Goal: Task Accomplishment & Management: Use online tool/utility

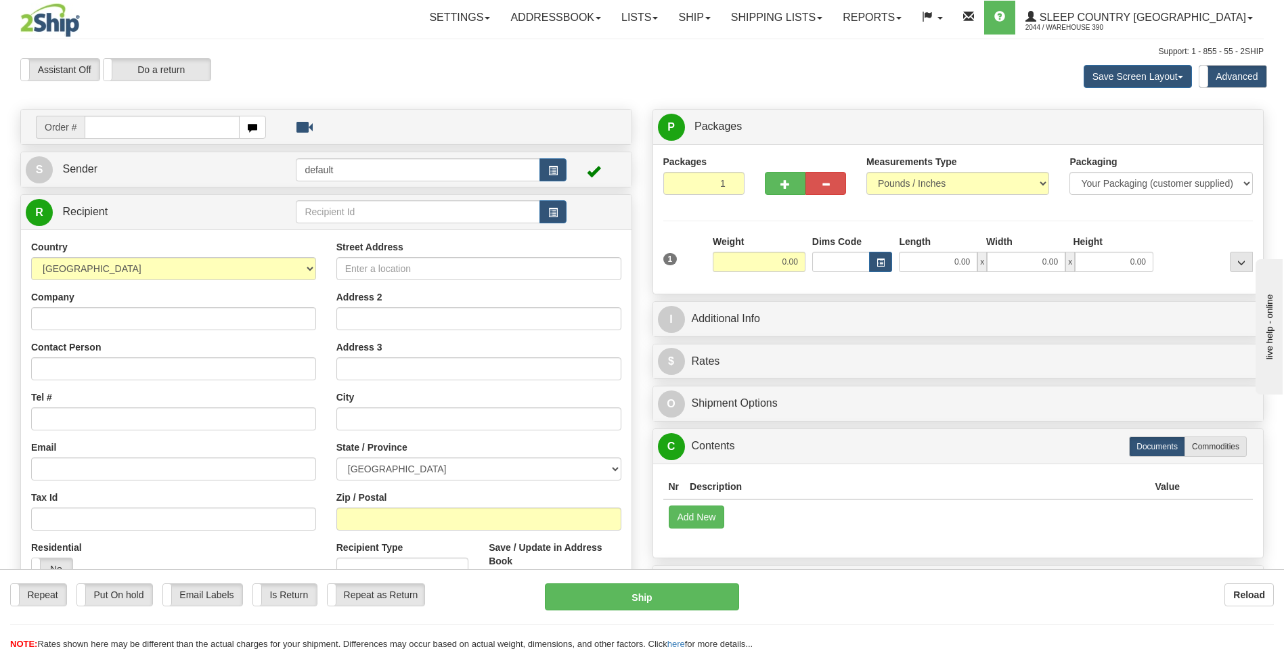
click at [177, 127] on input "text" at bounding box center [162, 127] width 154 height 23
click at [213, 134] on input "text" at bounding box center [162, 127] width 154 height 23
type input "9002I157315"
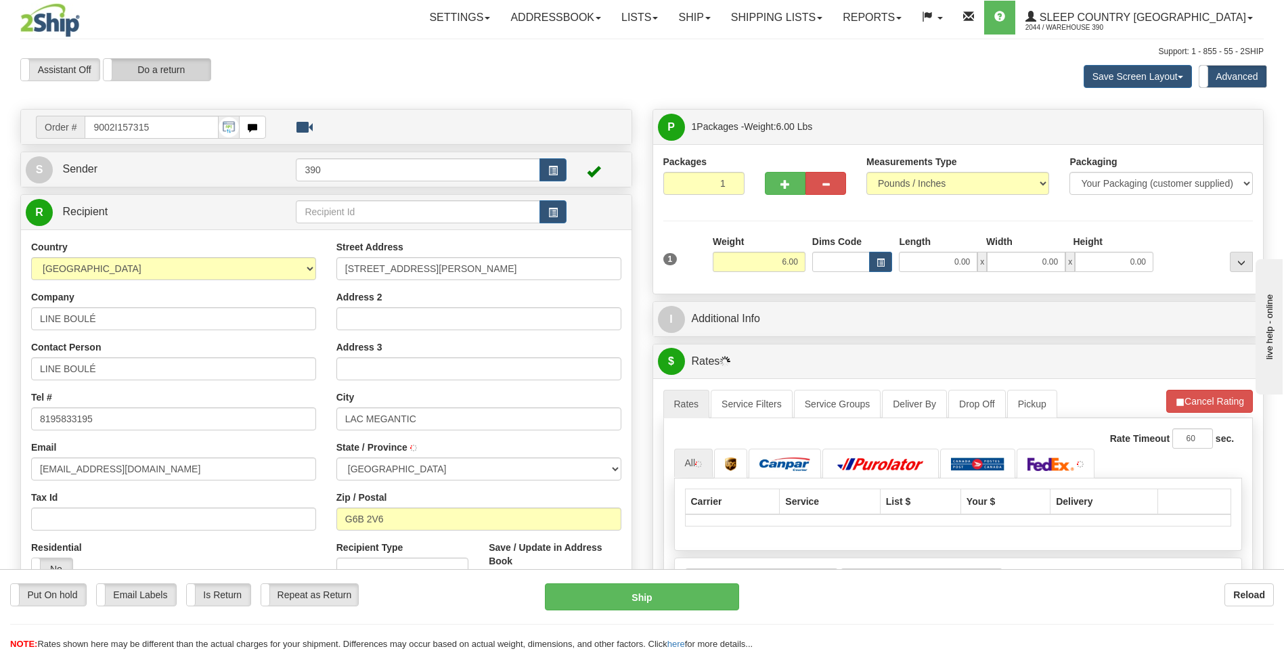
type input "LAC-MEGANTIC"
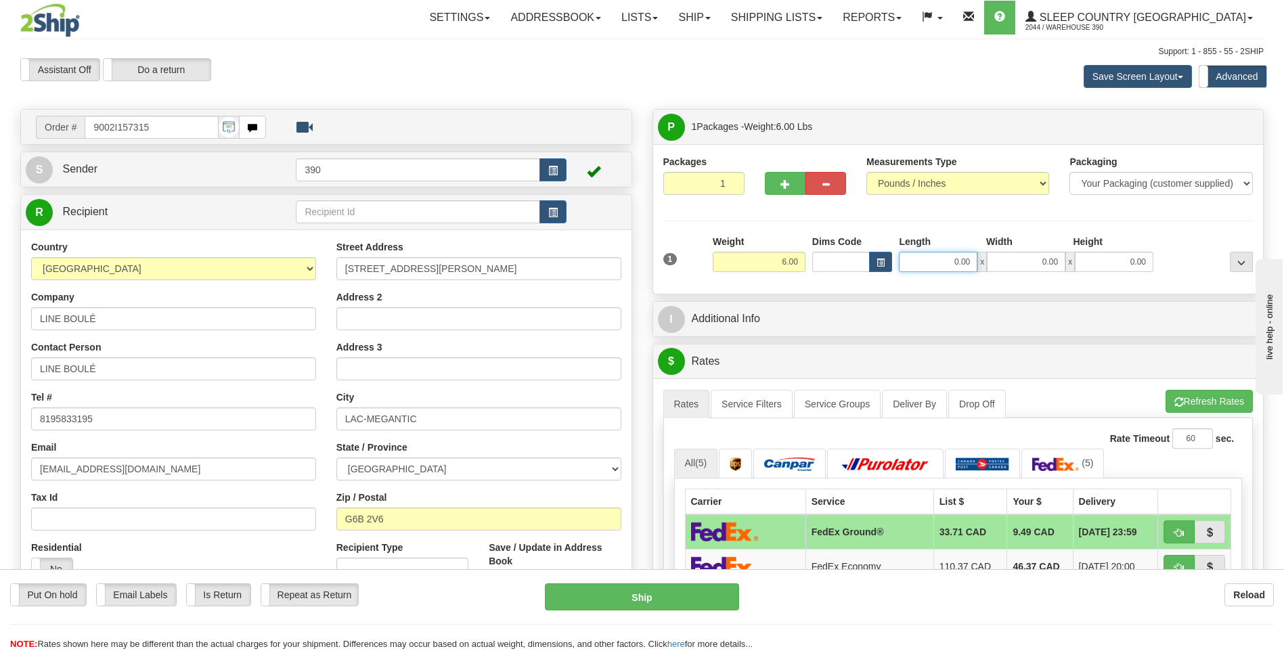
click at [927, 260] on input "0.00" at bounding box center [938, 262] width 79 height 20
type input "9.00"
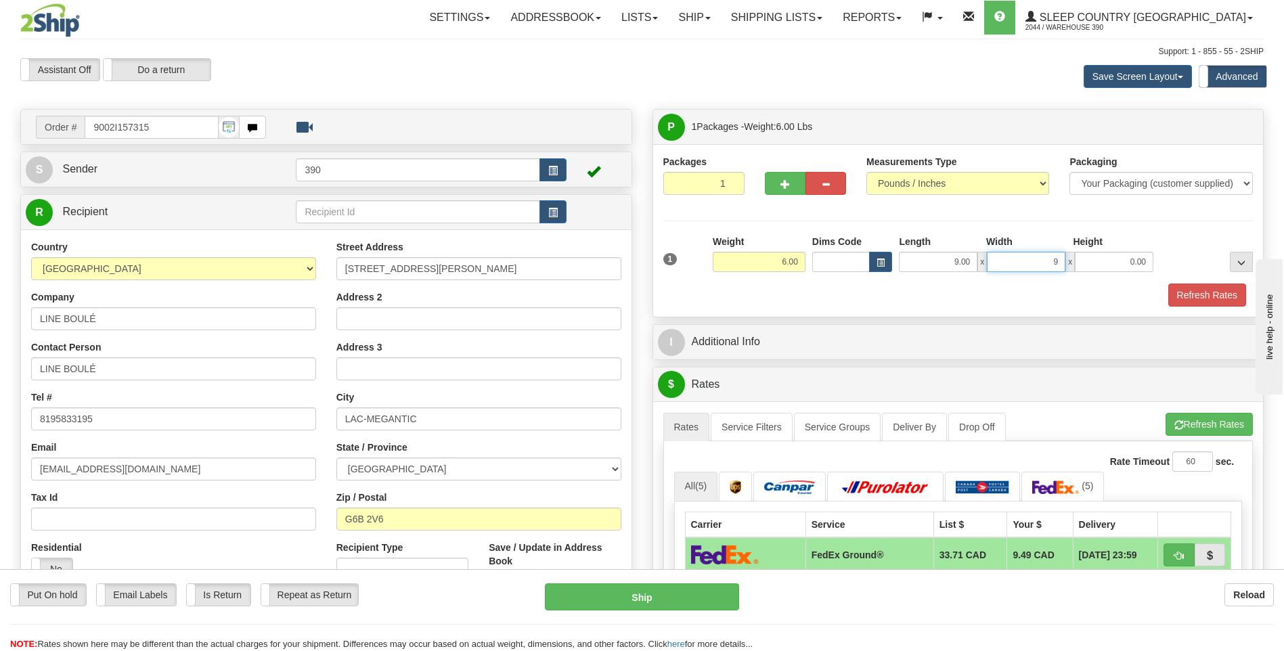
type input "9.00"
type input "11.00"
click at [1198, 420] on button "Refresh Rates" at bounding box center [1209, 424] width 87 height 23
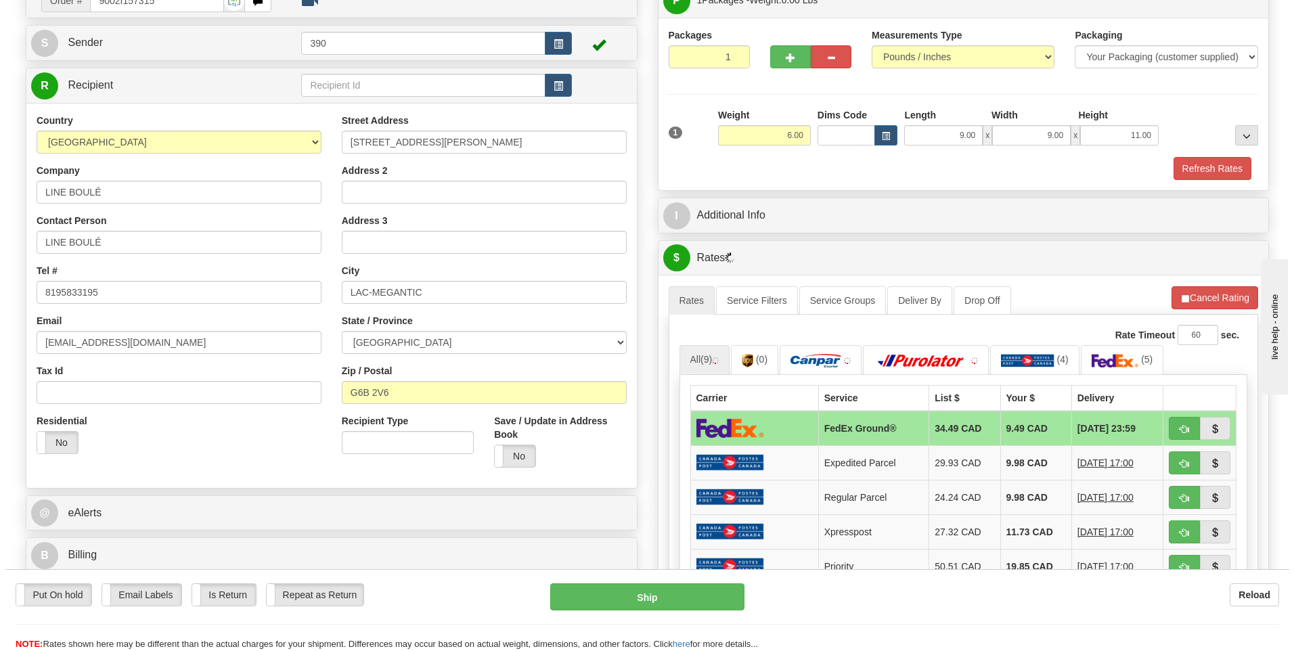
scroll to position [135, 0]
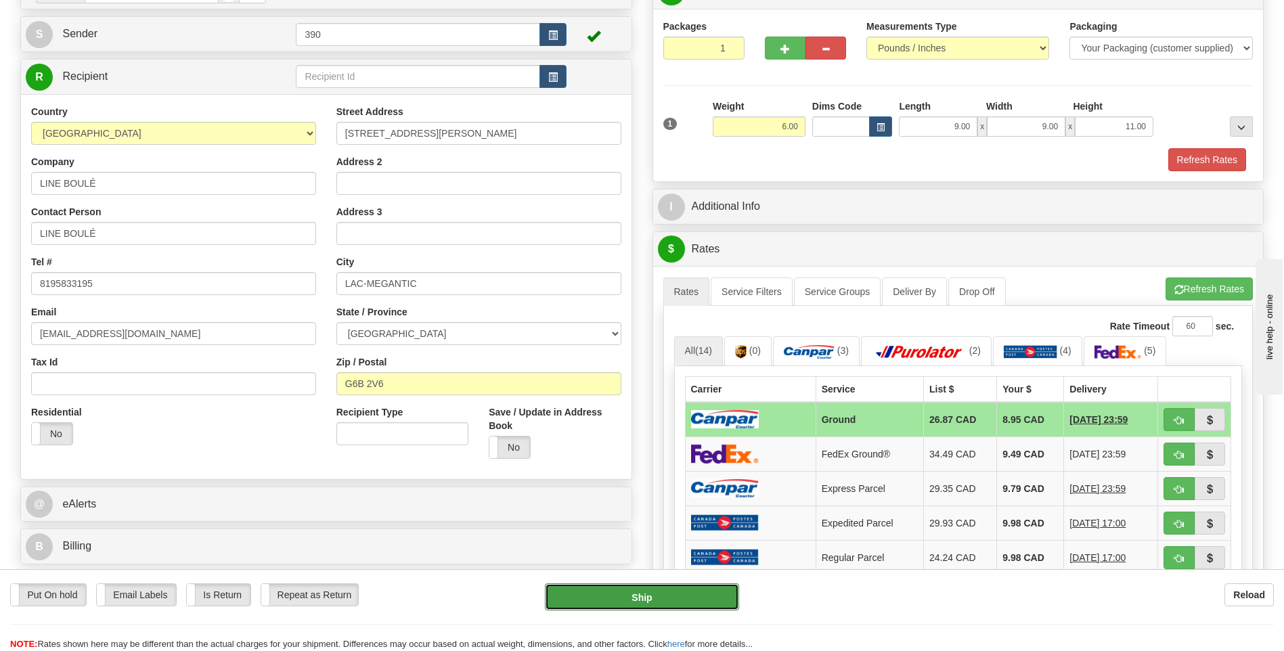
click at [638, 590] on button "Ship" at bounding box center [642, 597] width 194 height 27
type input "1"
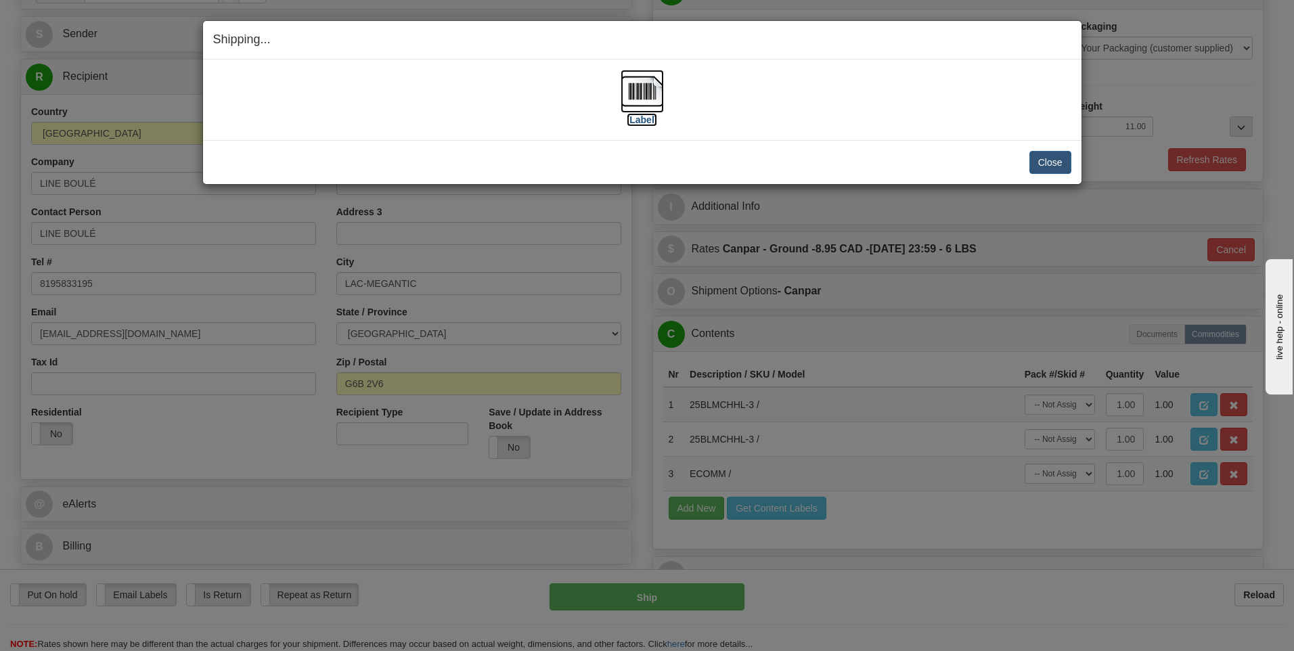
click at [636, 92] on img at bounding box center [642, 91] width 43 height 43
click at [1047, 40] on h4 "Shipping... Your SHIPMENT will EXPIRE in" at bounding box center [642, 40] width 858 height 18
click at [1037, 162] on button "Close" at bounding box center [1051, 162] width 42 height 23
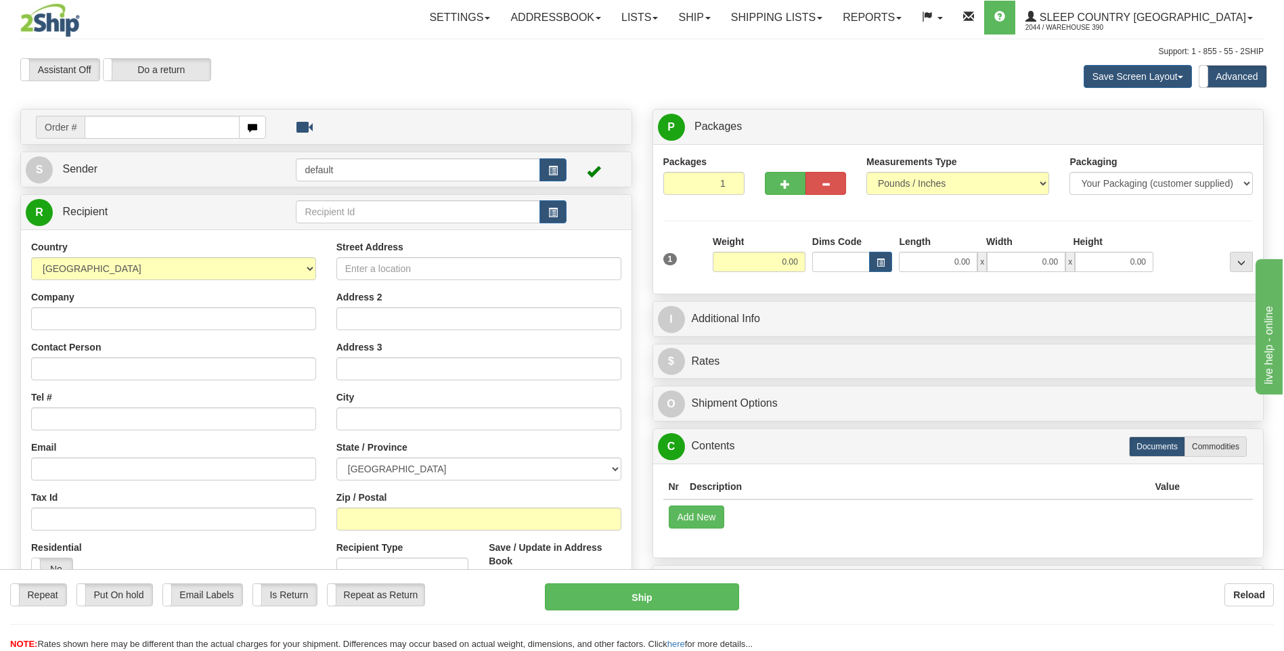
click at [211, 127] on input "text" at bounding box center [162, 127] width 154 height 23
type input "9000I126622"
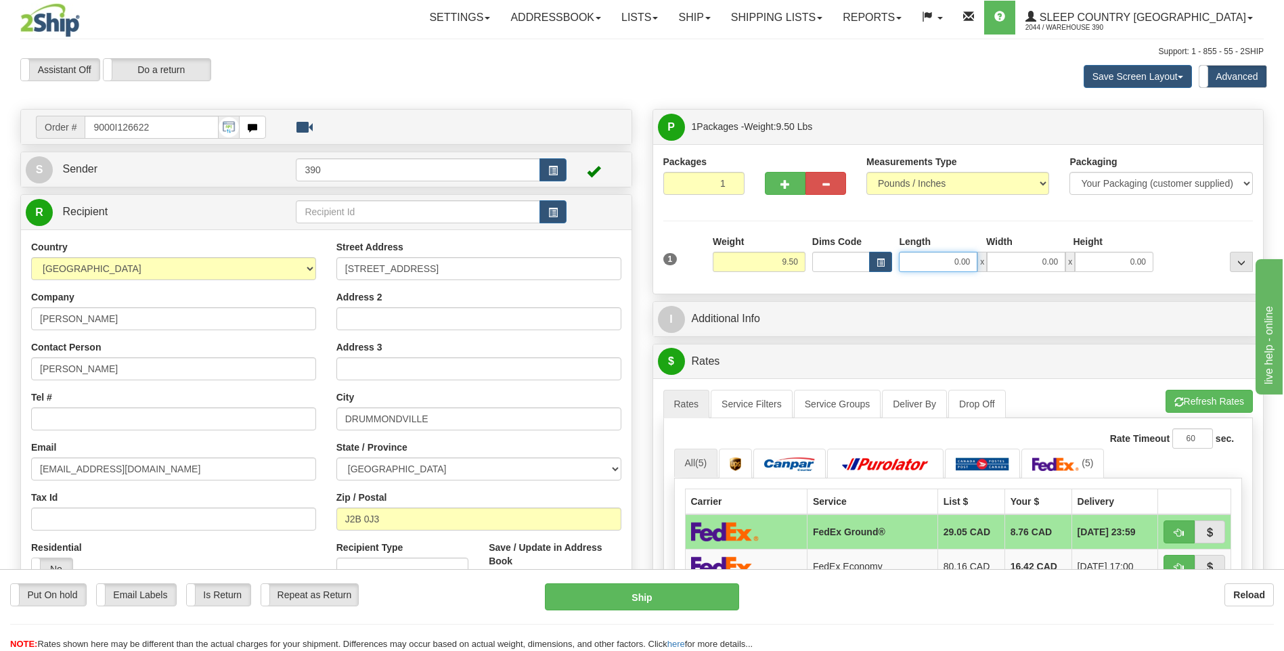
click at [929, 265] on input "0.00" at bounding box center [938, 262] width 79 height 20
type input "16.00"
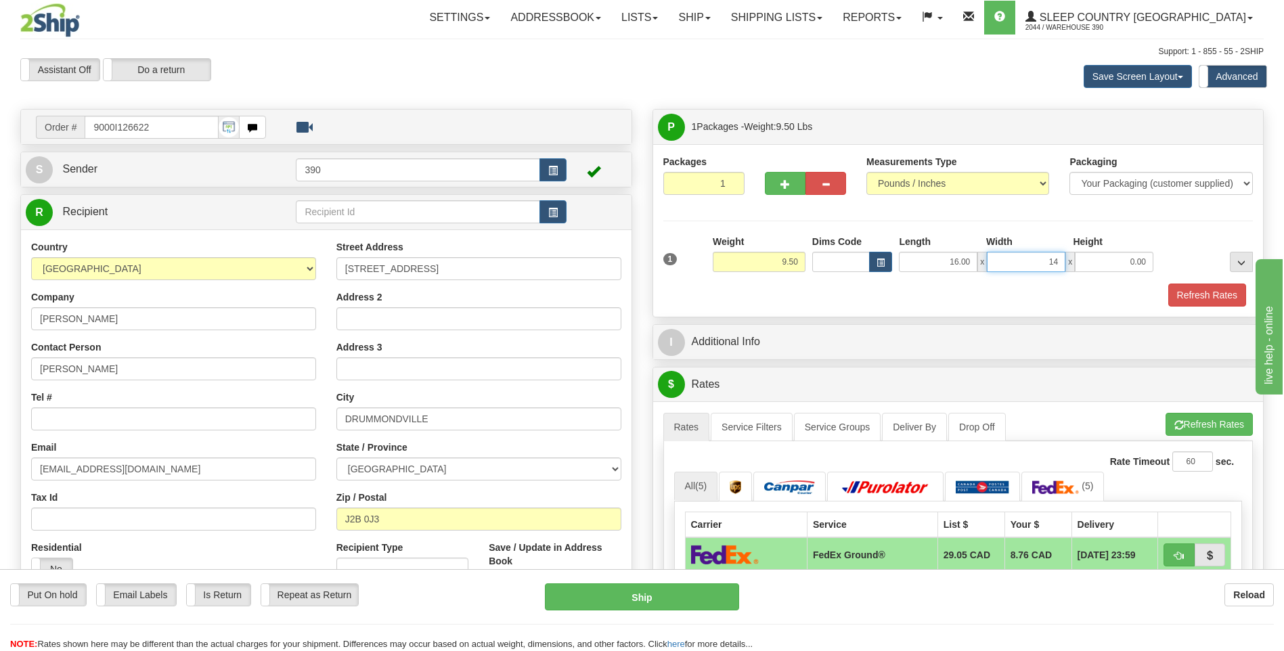
type input "14.00"
type input "11.00"
click at [1194, 423] on button "Refresh Rates" at bounding box center [1209, 424] width 87 height 23
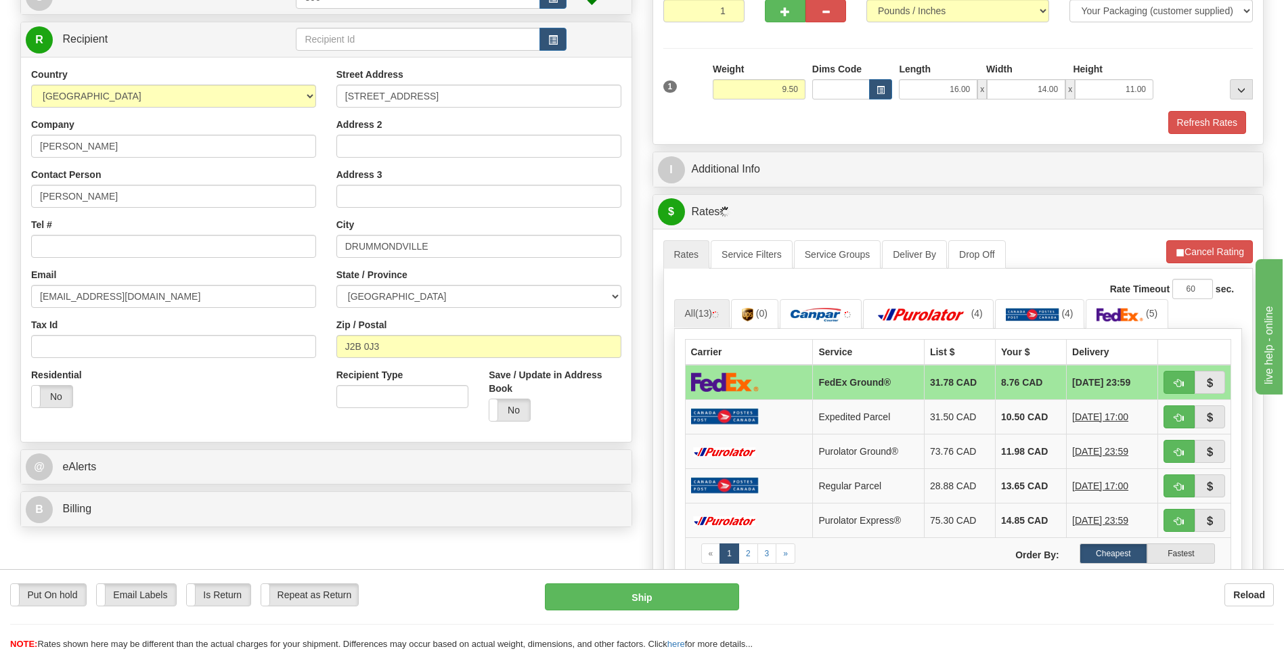
scroll to position [271, 0]
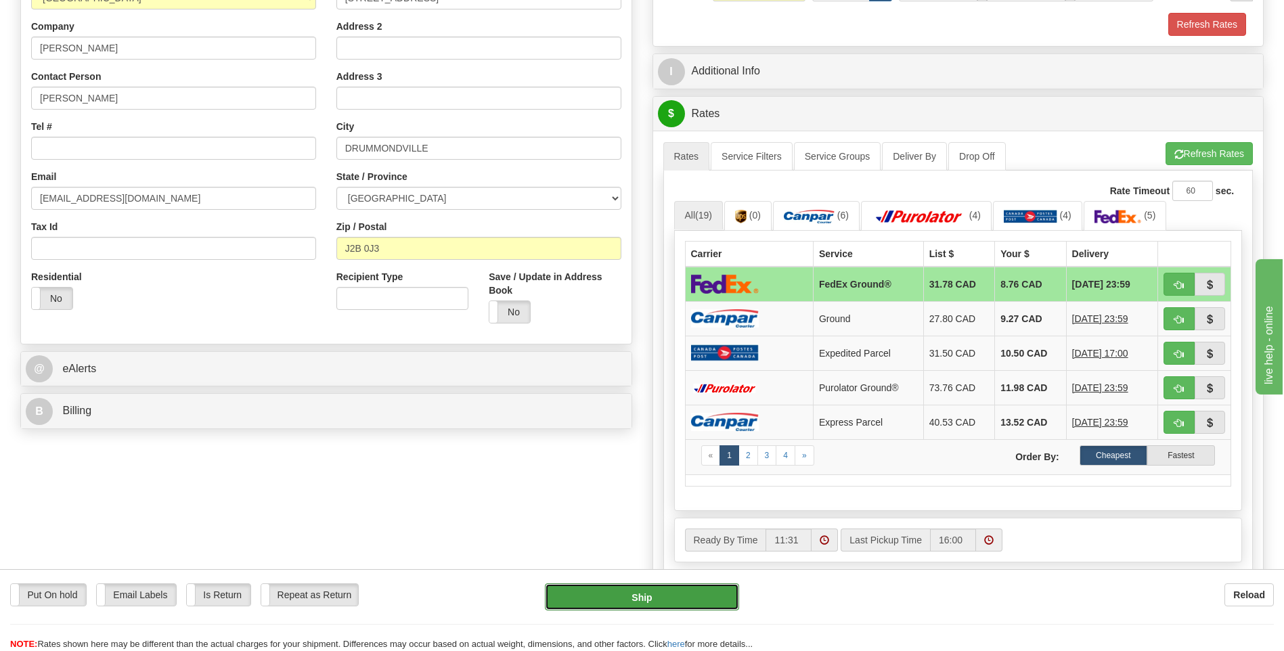
click at [666, 596] on button "Ship" at bounding box center [642, 597] width 194 height 27
type input "92"
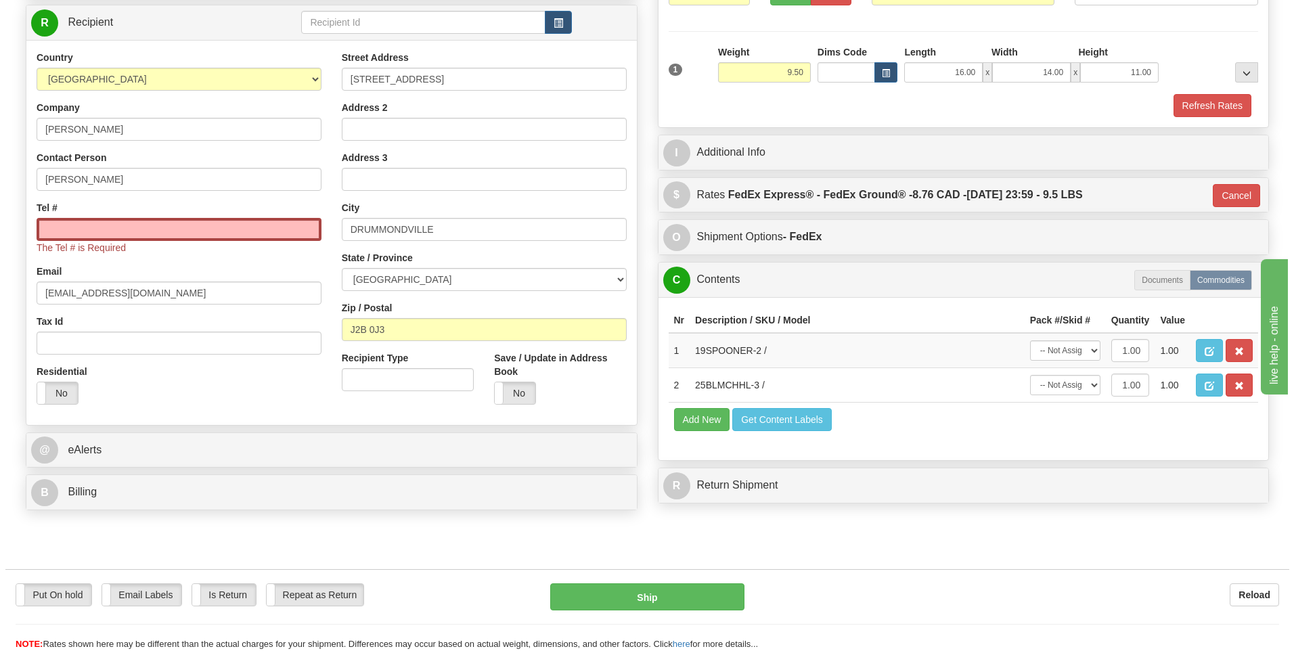
scroll to position [0, 0]
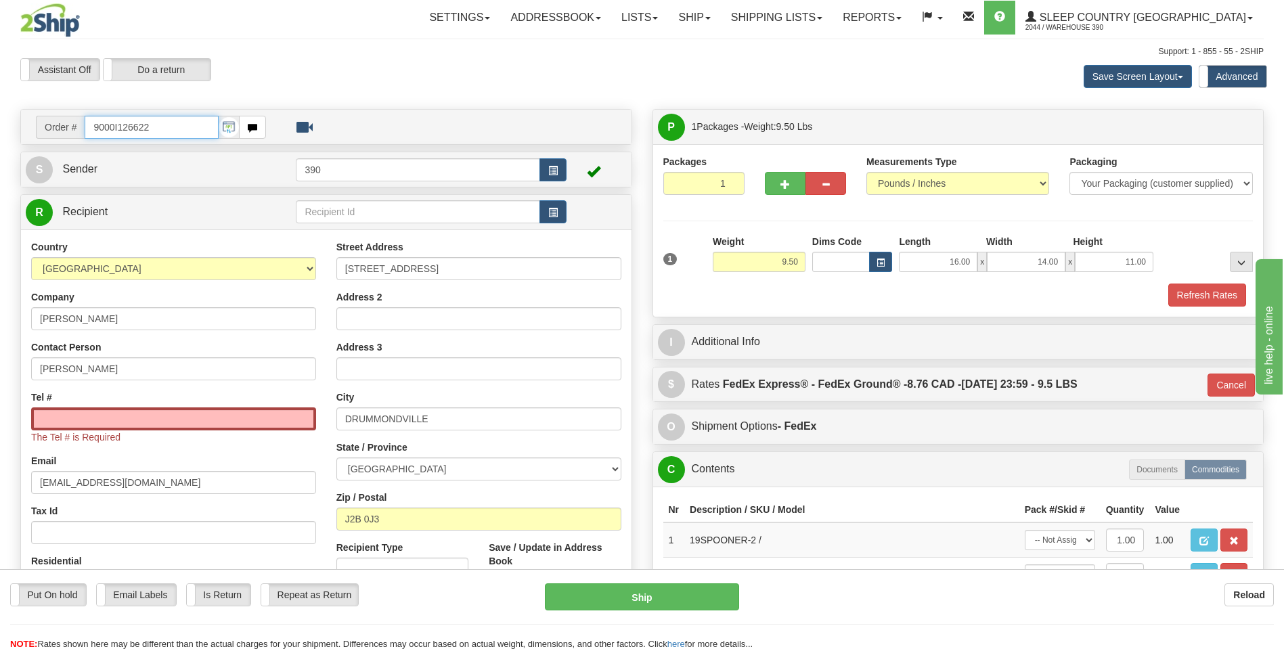
drag, startPoint x: 135, startPoint y: 128, endPoint x: 79, endPoint y: 127, distance: 56.9
click at [79, 127] on div "Order # 9000I126622" at bounding box center [151, 127] width 230 height 23
click at [251, 418] on input "Tel #" at bounding box center [173, 419] width 285 height 23
paste input "418 389-3909"
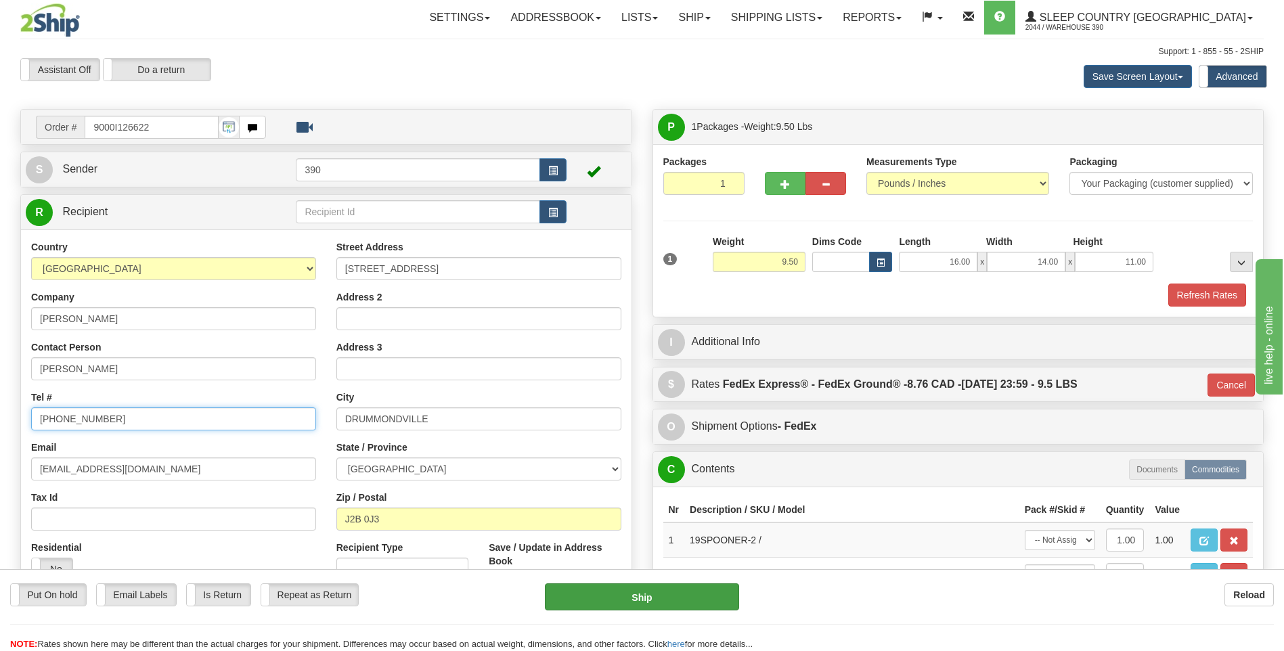
type input "418 389-3909"
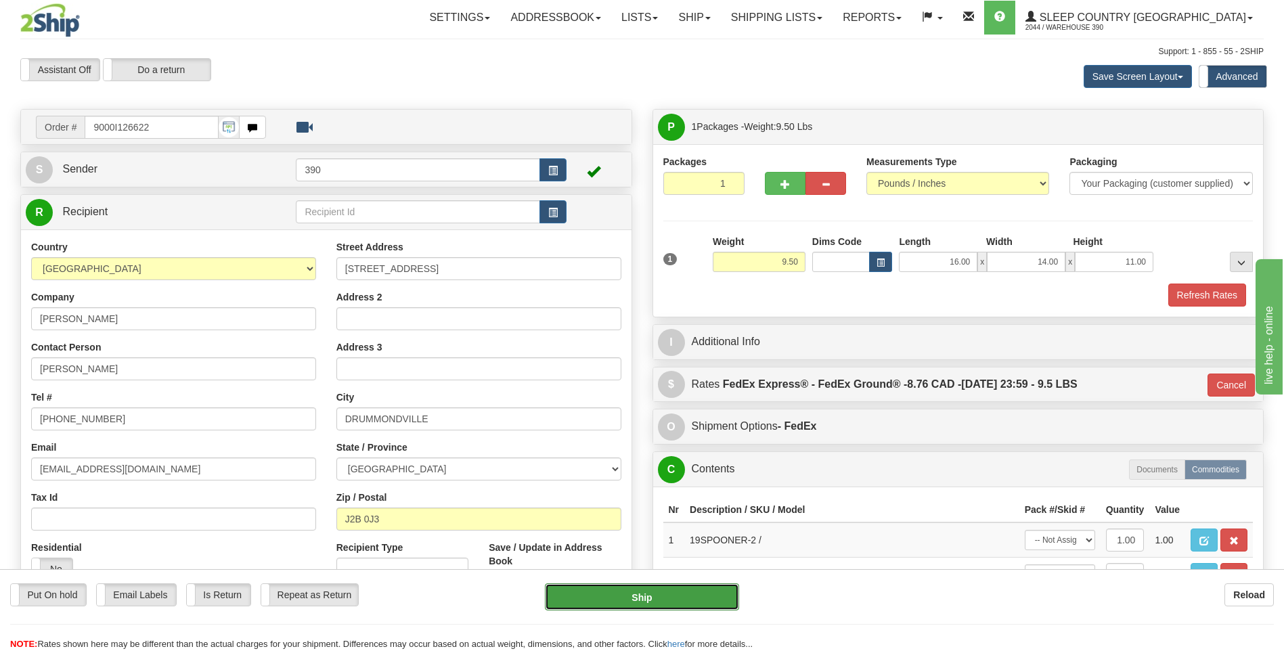
click at [571, 600] on button "Ship" at bounding box center [642, 597] width 194 height 27
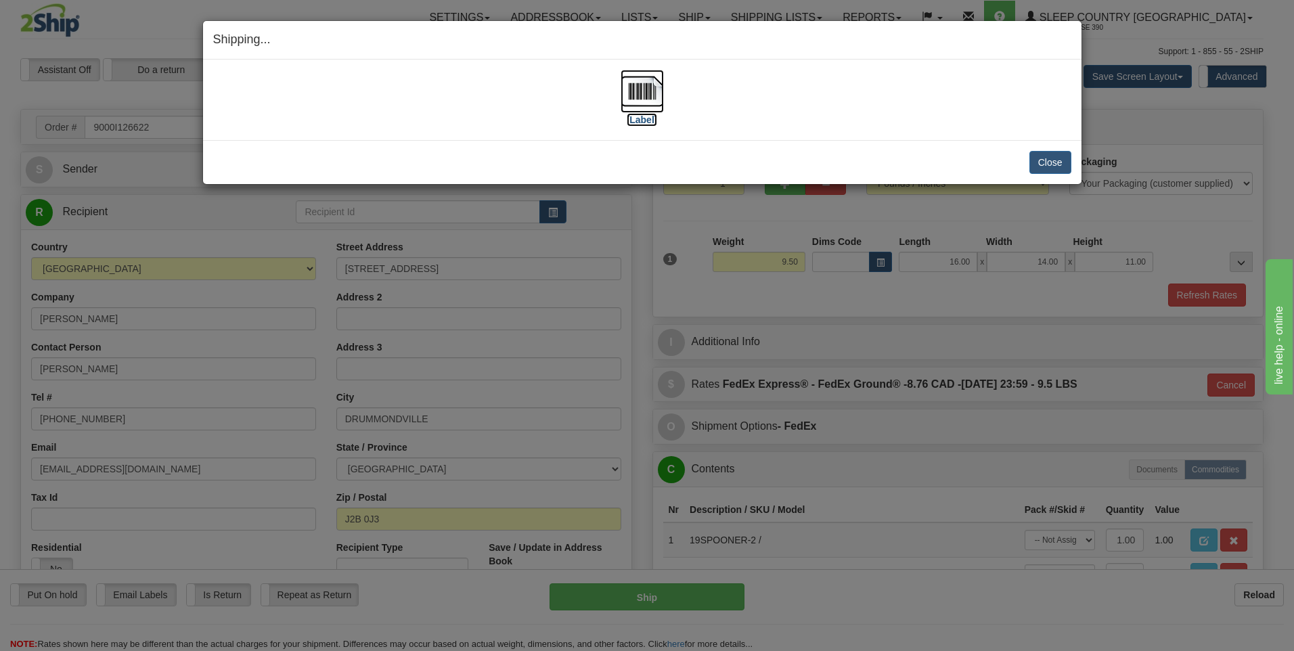
click at [637, 91] on img at bounding box center [642, 91] width 43 height 43
click at [1040, 164] on button "Close" at bounding box center [1051, 162] width 42 height 23
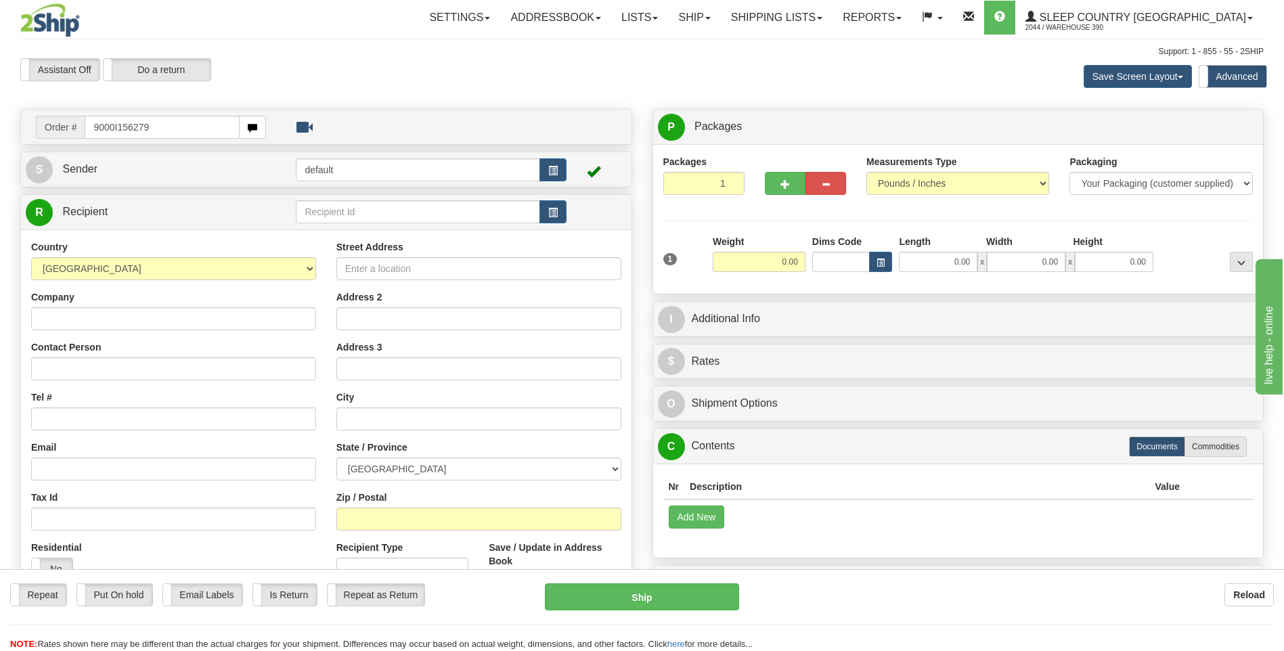
type input "9000I156279"
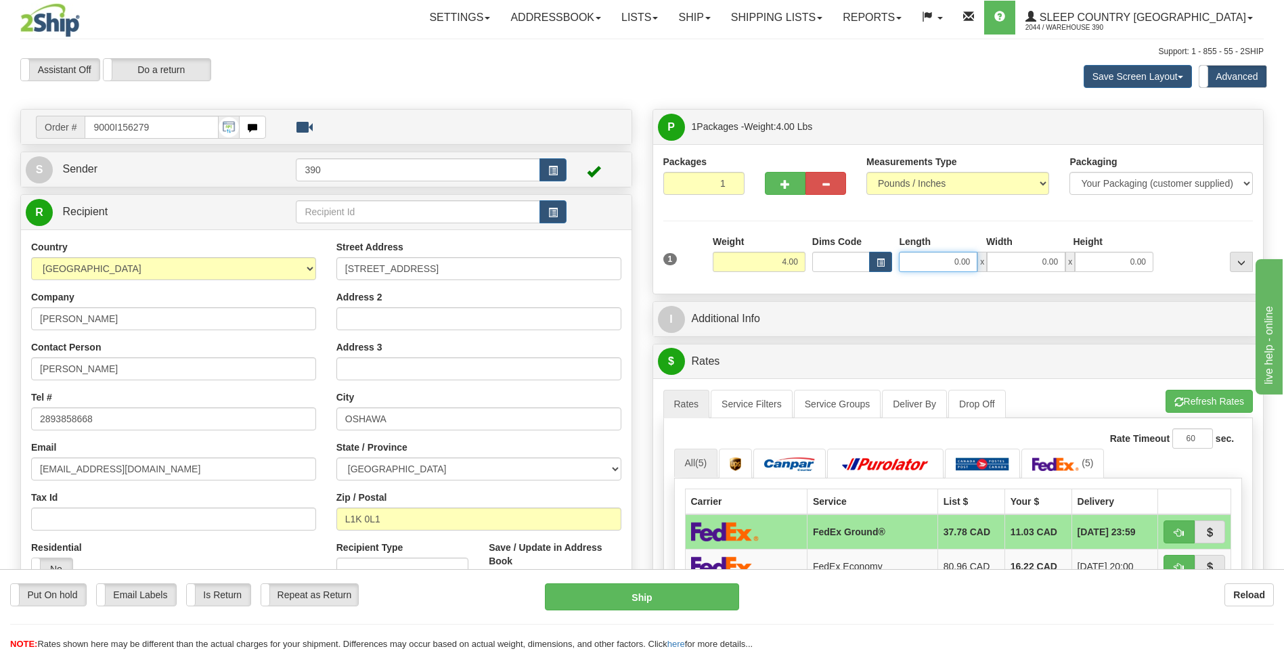
click at [939, 259] on input "0.00" at bounding box center [938, 262] width 79 height 20
type input "10.00"
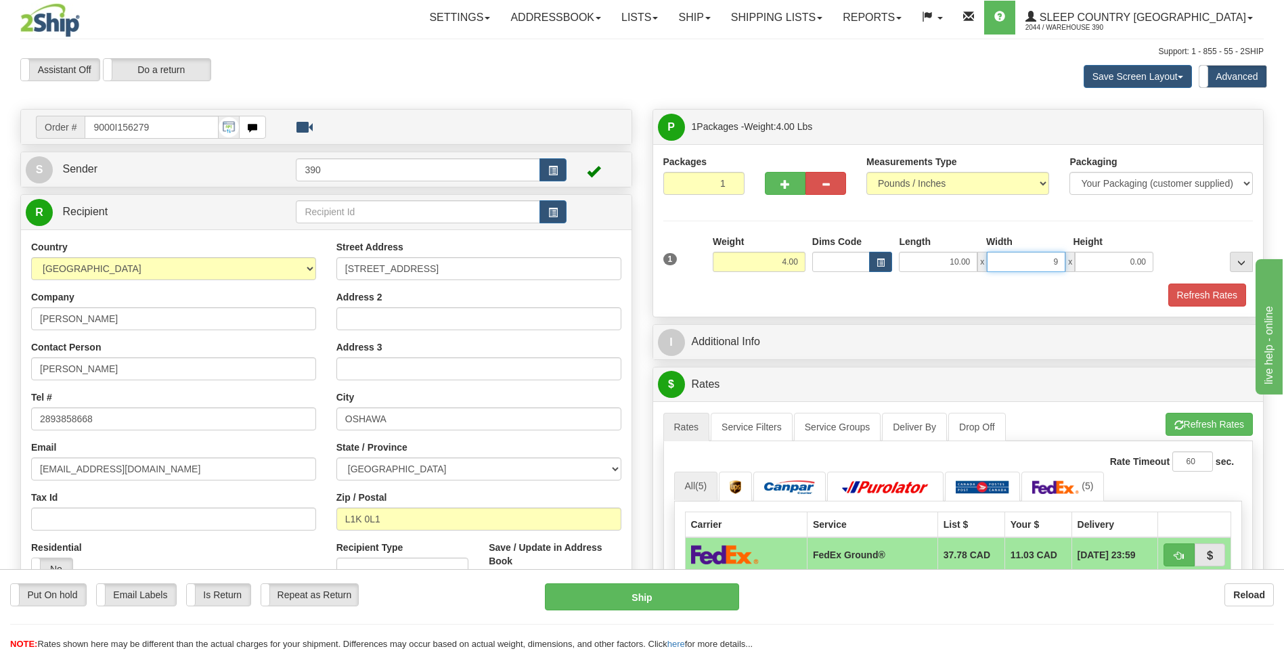
type input "9.00"
type input "7.00"
click at [1198, 421] on button "Refresh Rates" at bounding box center [1209, 424] width 87 height 23
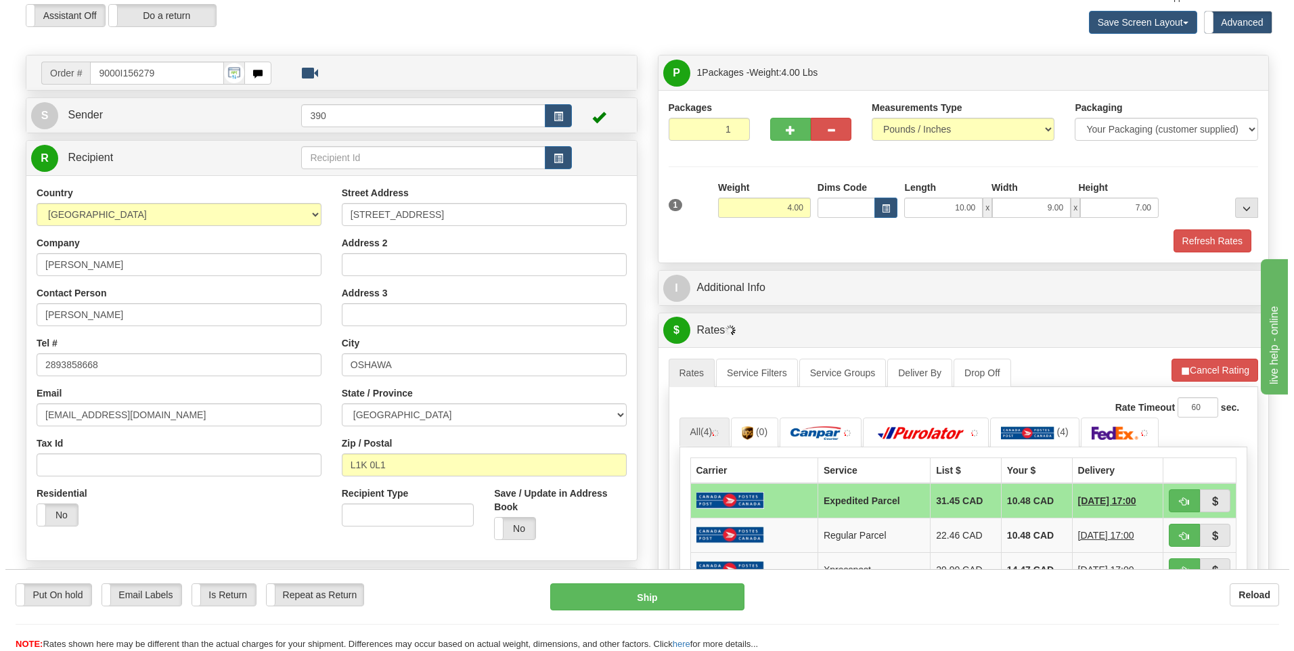
scroll to position [203, 0]
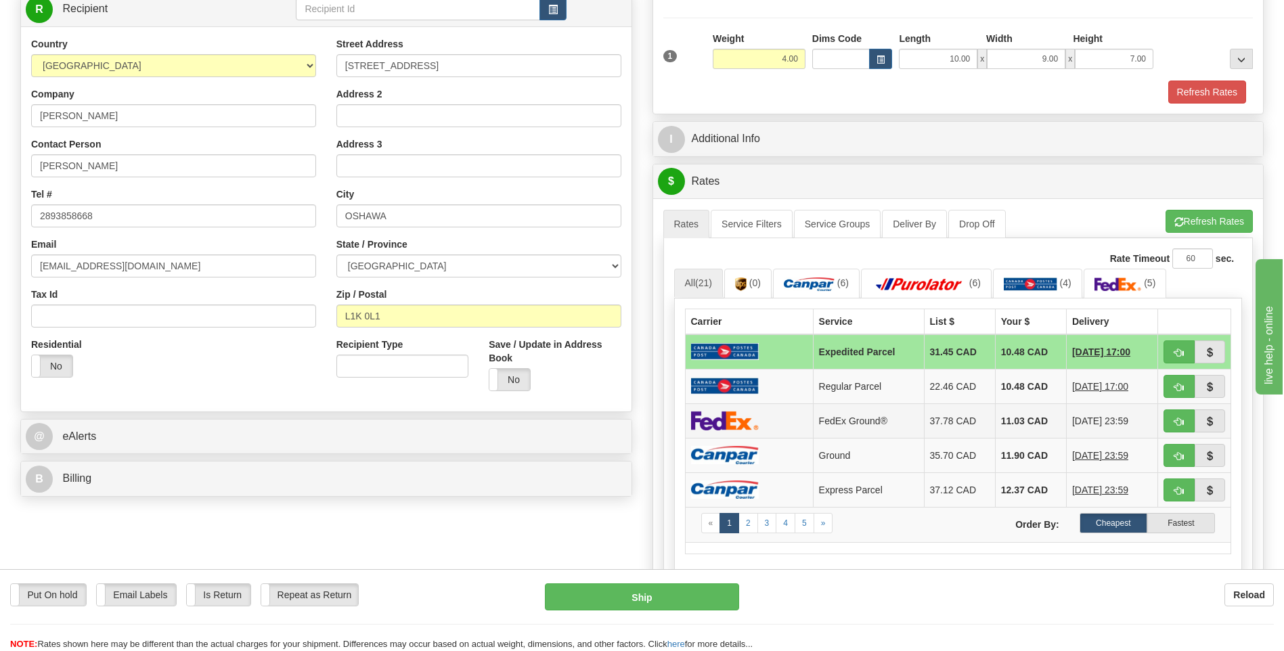
click at [1005, 417] on td "11.03 CAD" at bounding box center [1030, 421] width 71 height 35
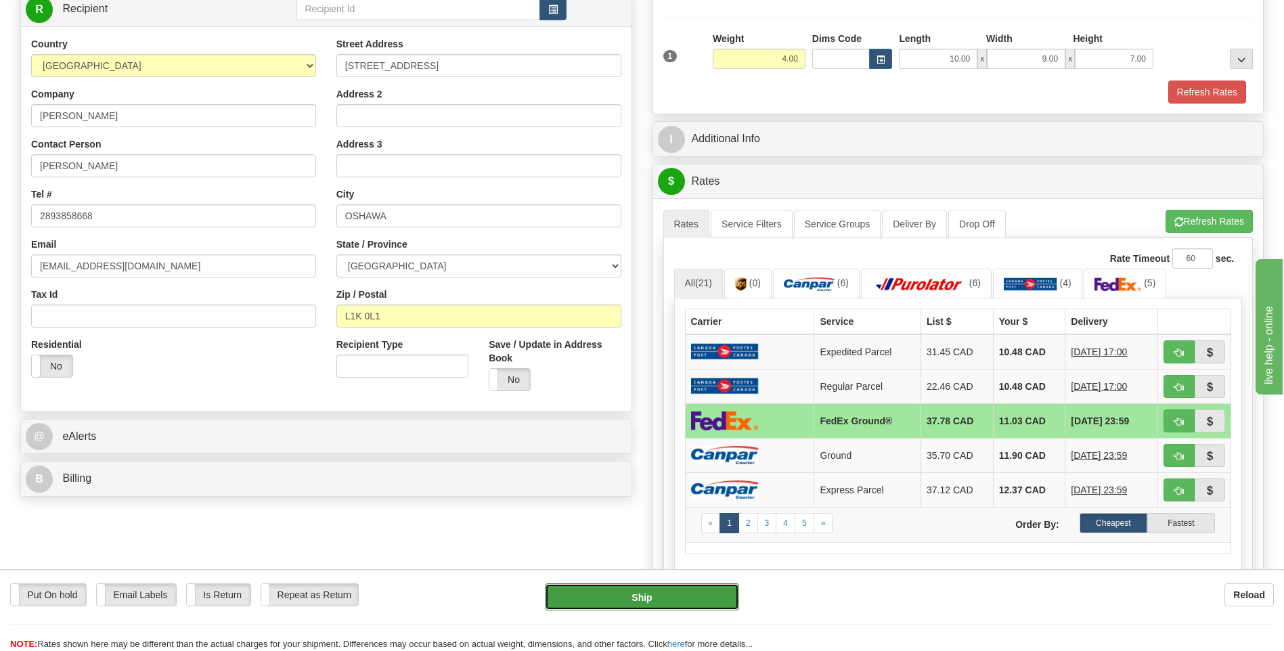
click at [652, 603] on button "Ship" at bounding box center [642, 597] width 194 height 27
type input "92"
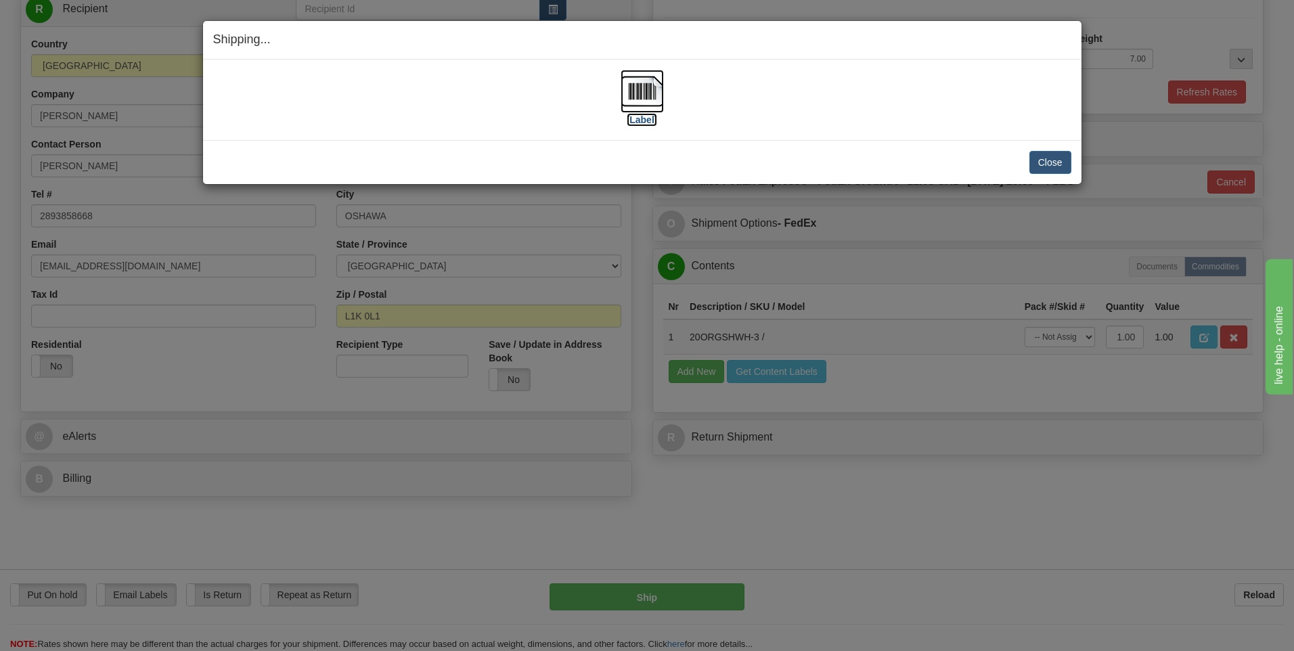
click at [649, 91] on img at bounding box center [642, 91] width 43 height 43
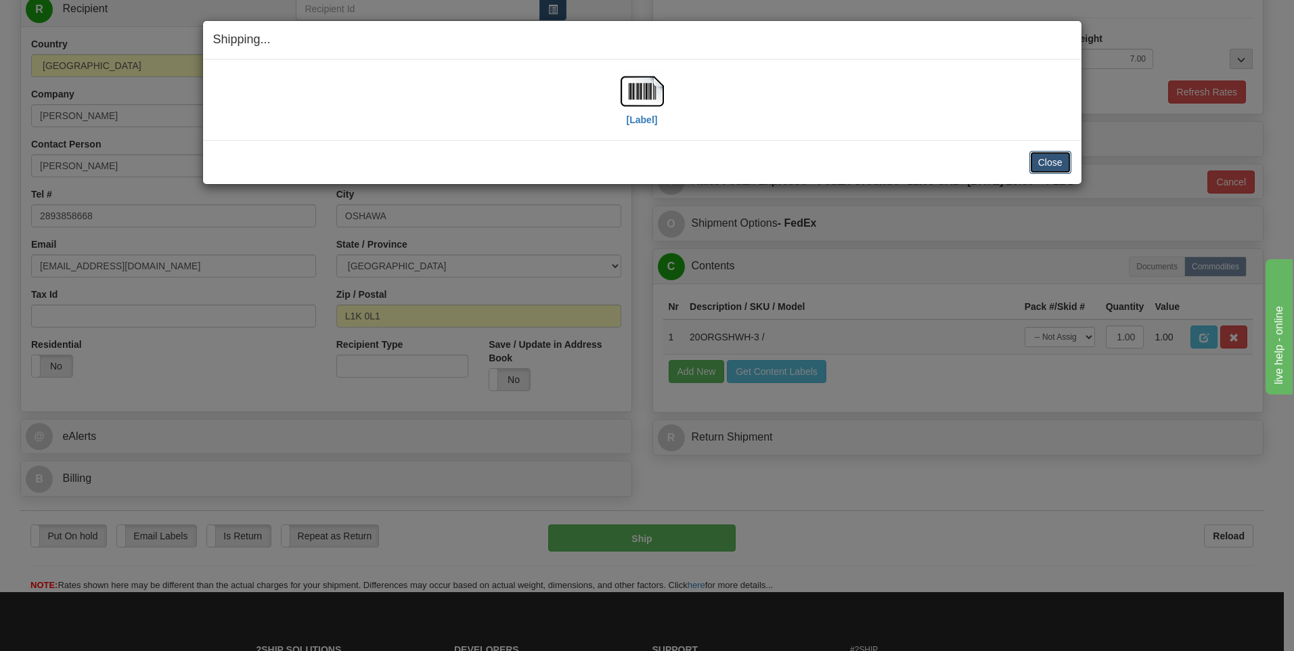
click at [1035, 159] on button "Close" at bounding box center [1051, 162] width 42 height 23
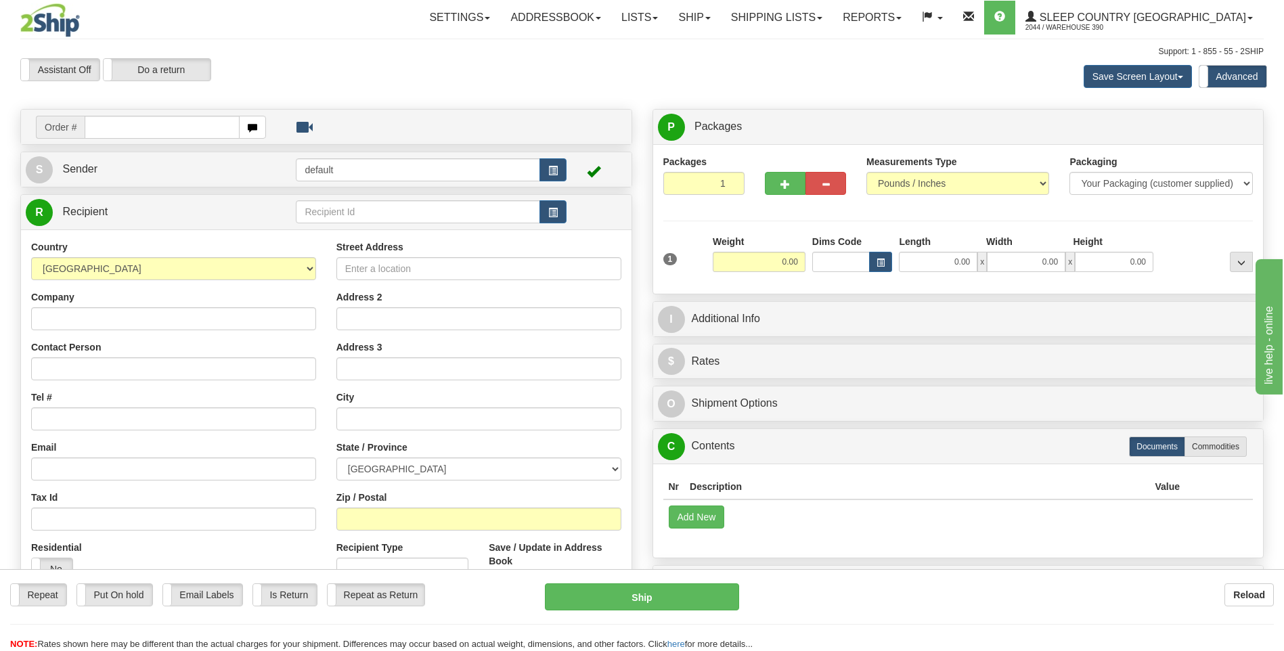
click at [156, 119] on input "text" at bounding box center [162, 127] width 154 height 23
type input "9002I158643"
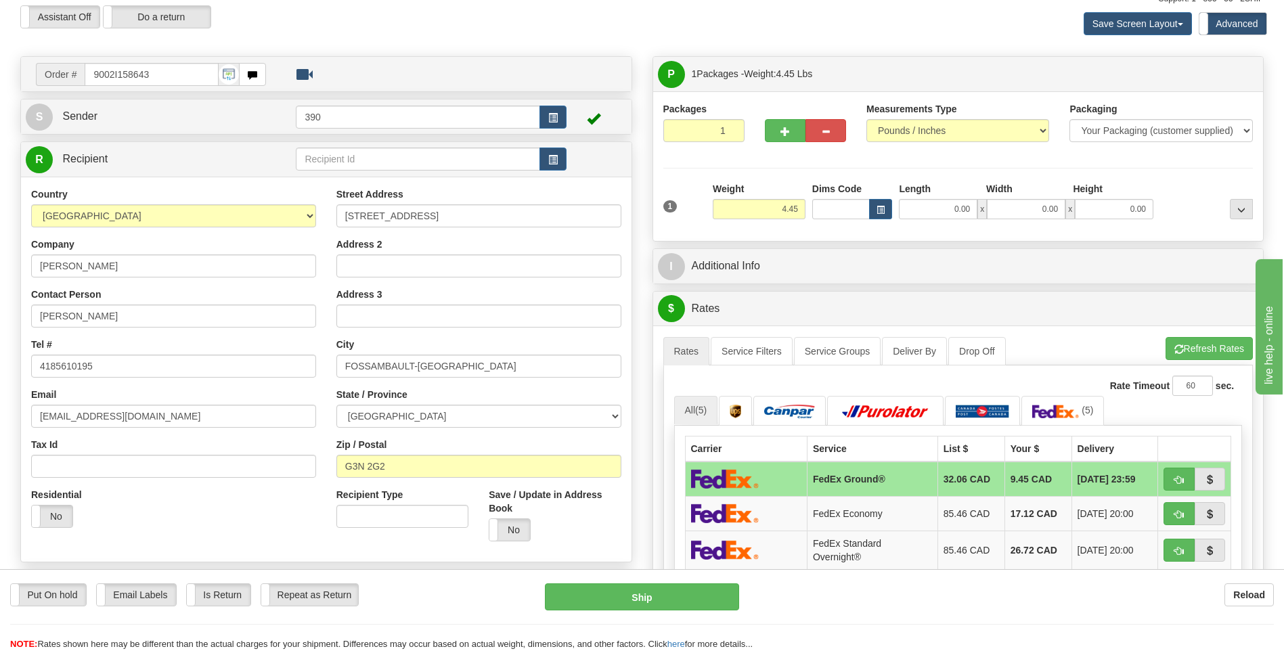
scroll to position [68, 0]
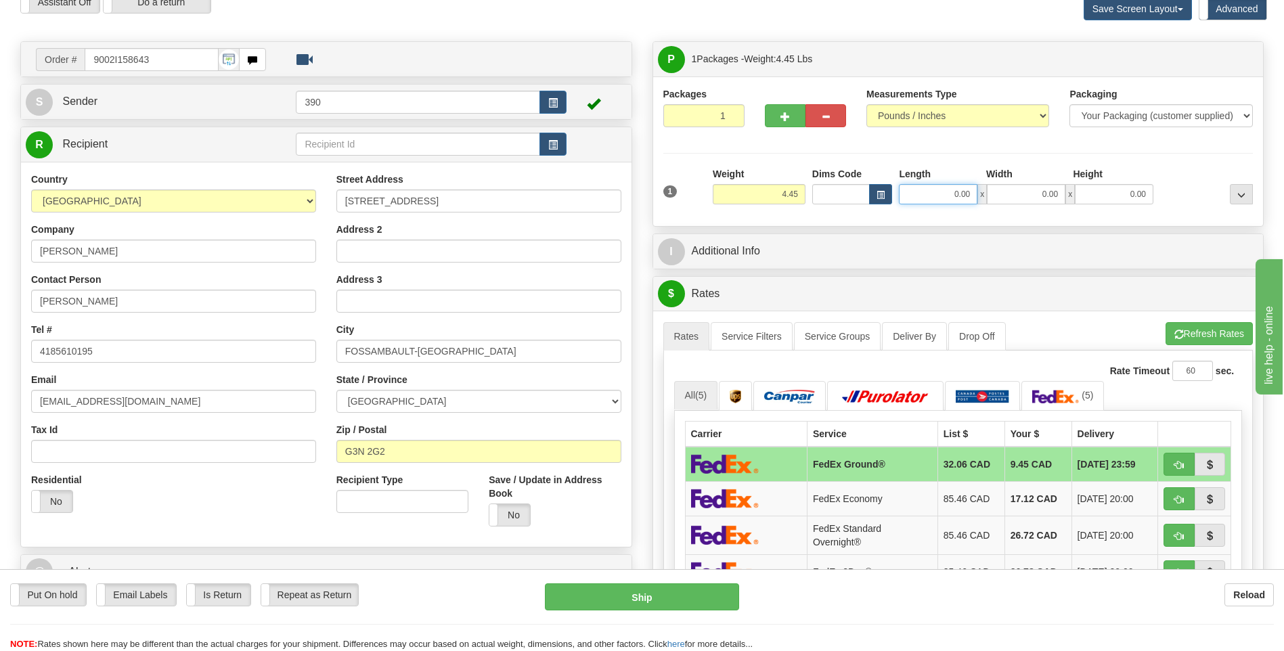
click at [936, 188] on input "0.00" at bounding box center [938, 194] width 79 height 20
type input "9.00"
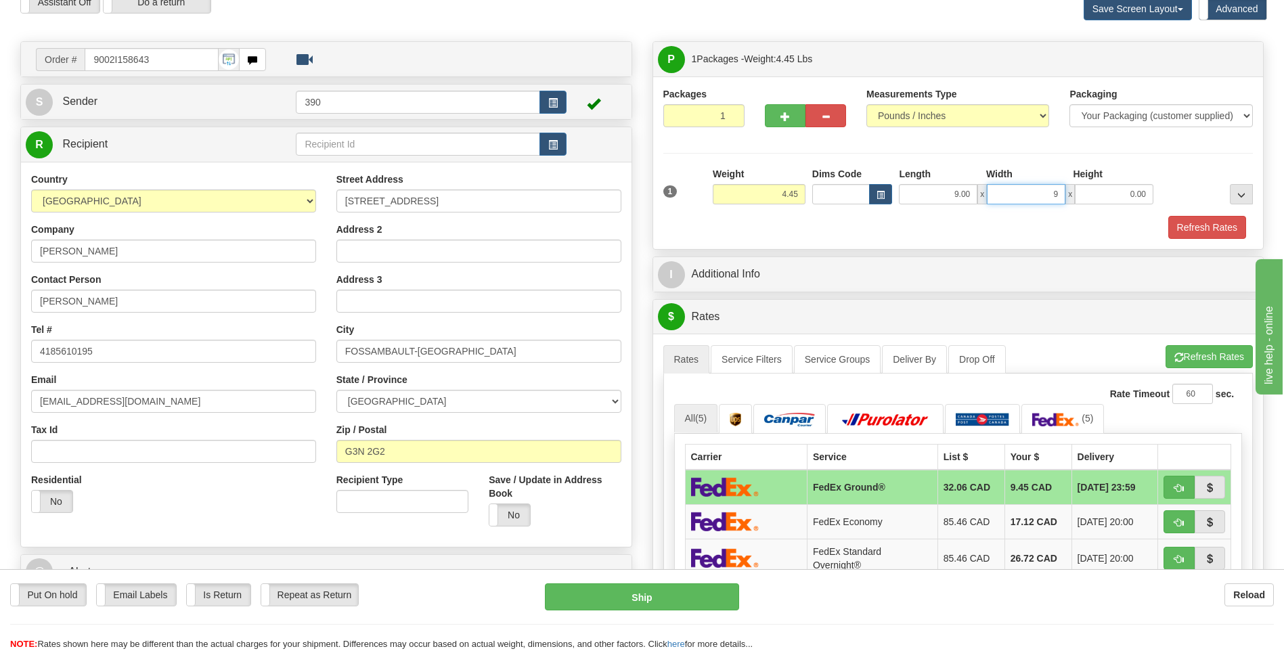
type input "9.00"
type input "11.00"
click at [1179, 357] on span "button" at bounding box center [1179, 357] width 9 height 9
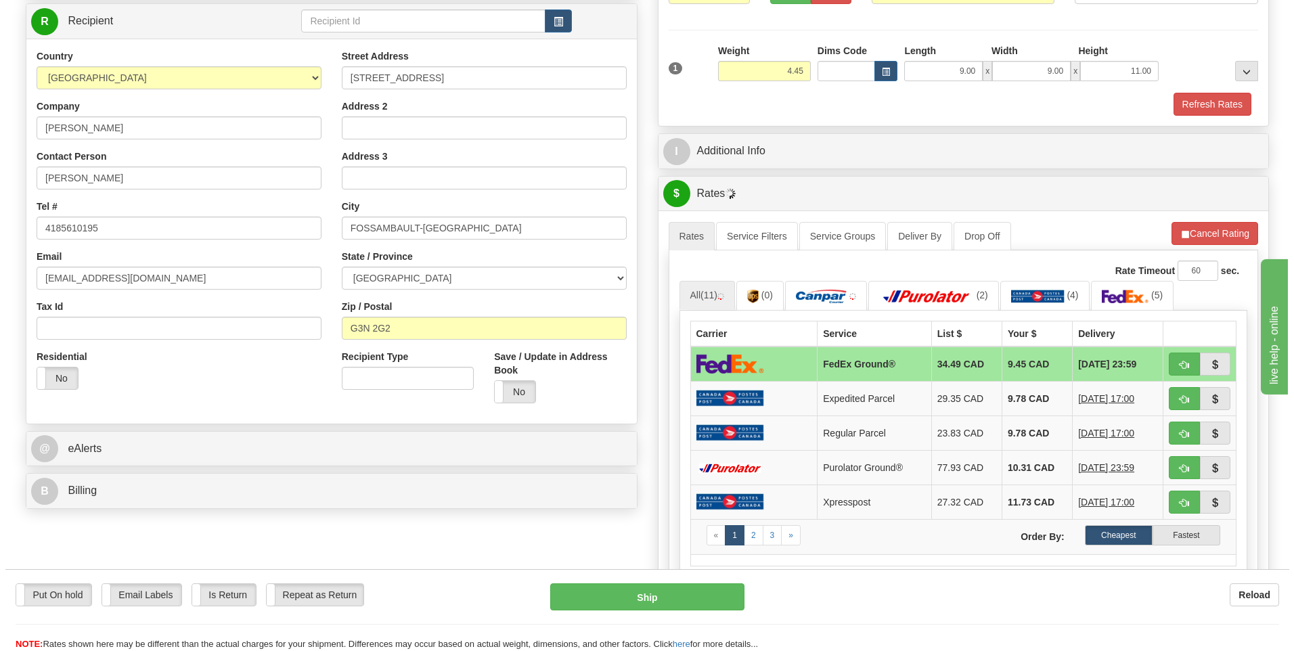
scroll to position [203, 0]
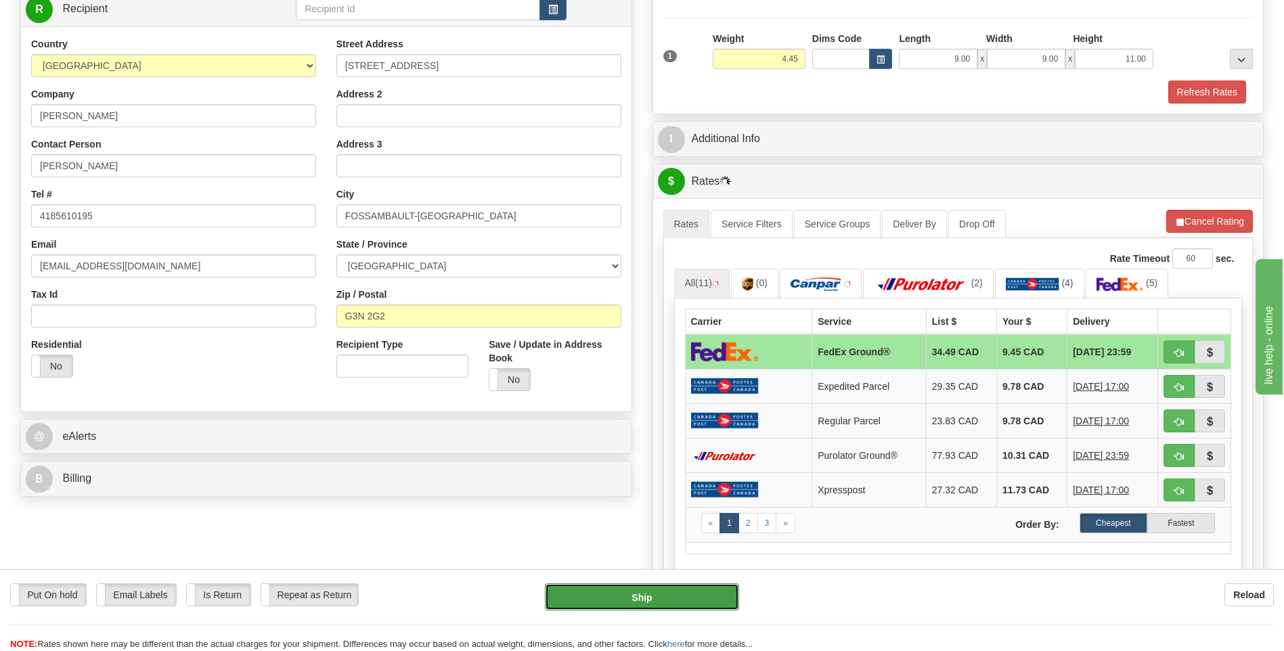
click at [641, 593] on button "Ship" at bounding box center [642, 597] width 194 height 27
type input "92"
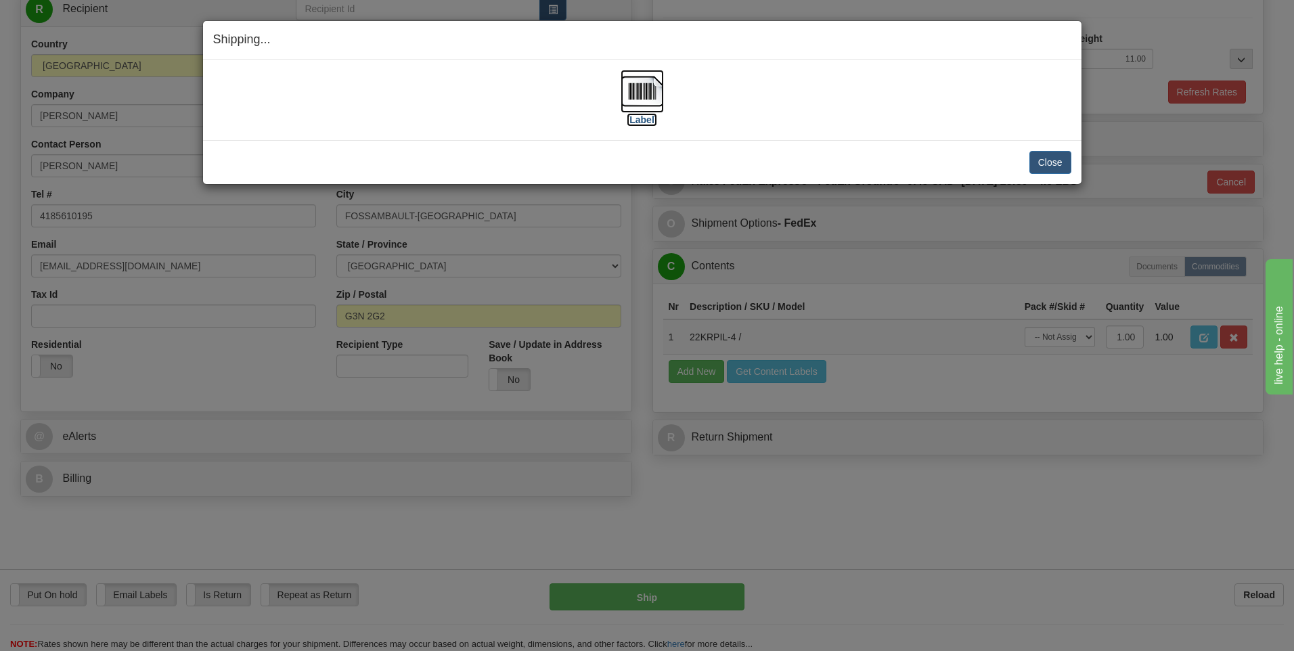
click at [637, 89] on img at bounding box center [642, 91] width 43 height 43
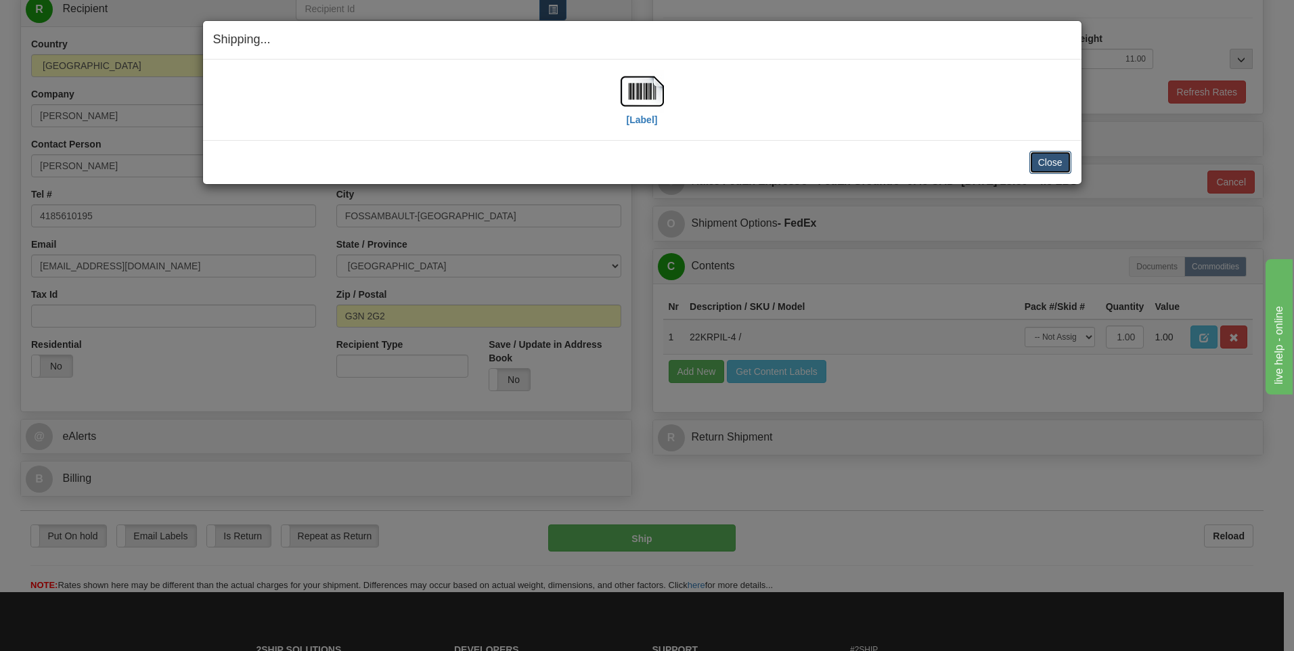
click at [1057, 169] on button "Close" at bounding box center [1051, 162] width 42 height 23
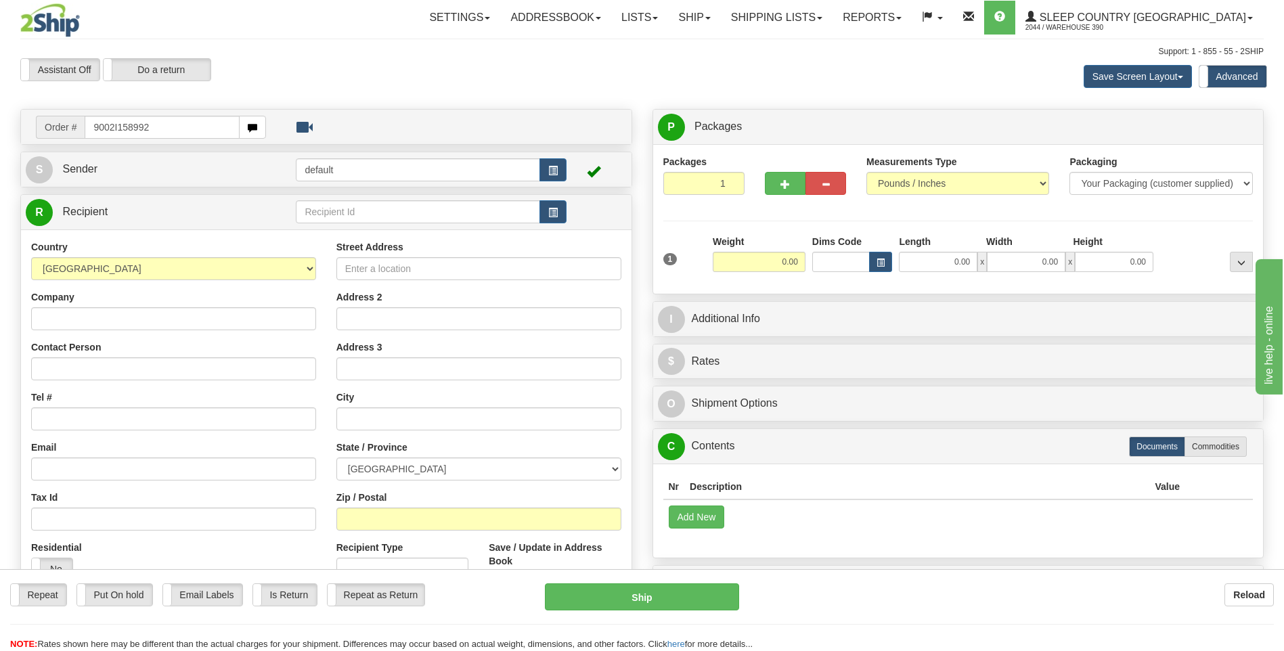
type input "9002I158992"
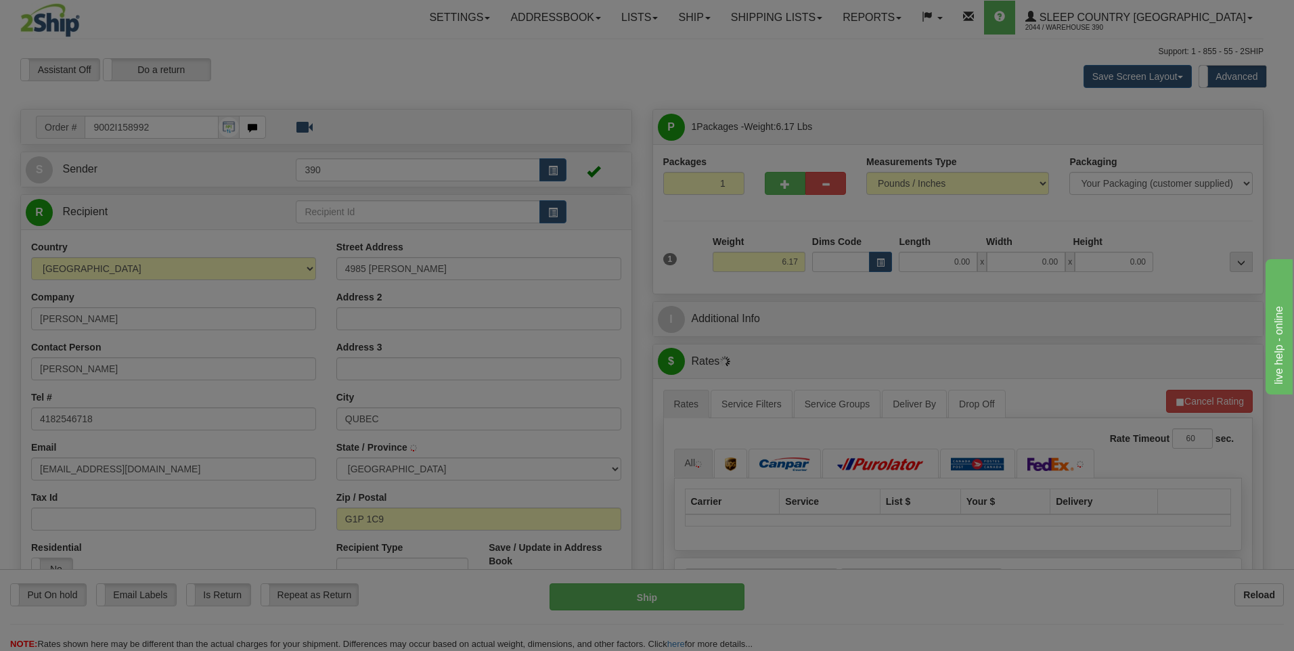
type input "[GEOGRAPHIC_DATA]"
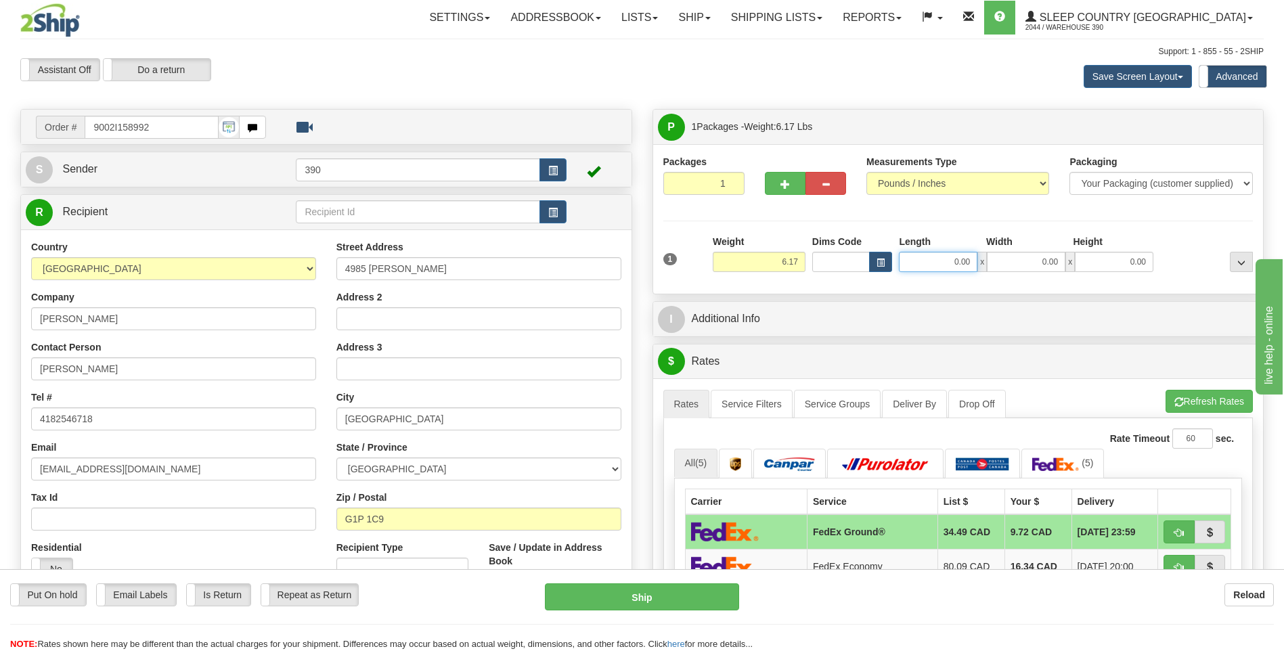
click at [945, 261] on input "0.00" at bounding box center [938, 262] width 79 height 20
type input "9.00"
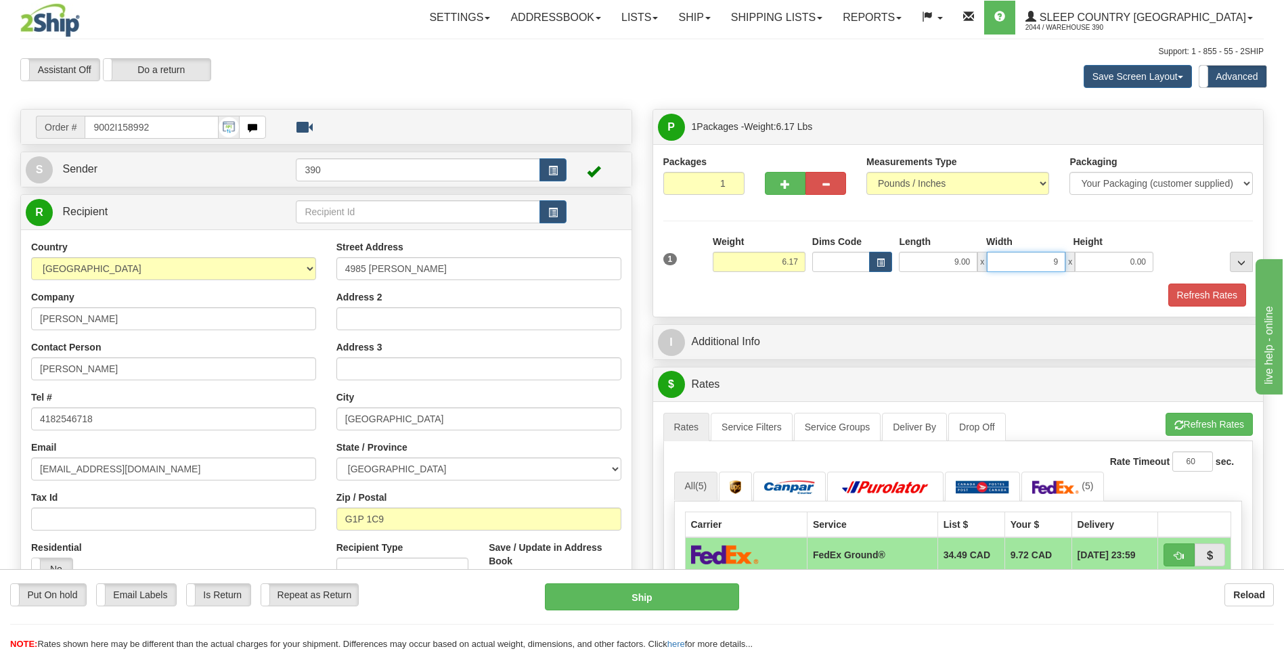
type input "9.00"
type input "11.00"
drag, startPoint x: 1184, startPoint y: 429, endPoint x: 1167, endPoint y: 416, distance: 21.8
click at [1184, 429] on button "Refresh Rates" at bounding box center [1209, 424] width 87 height 23
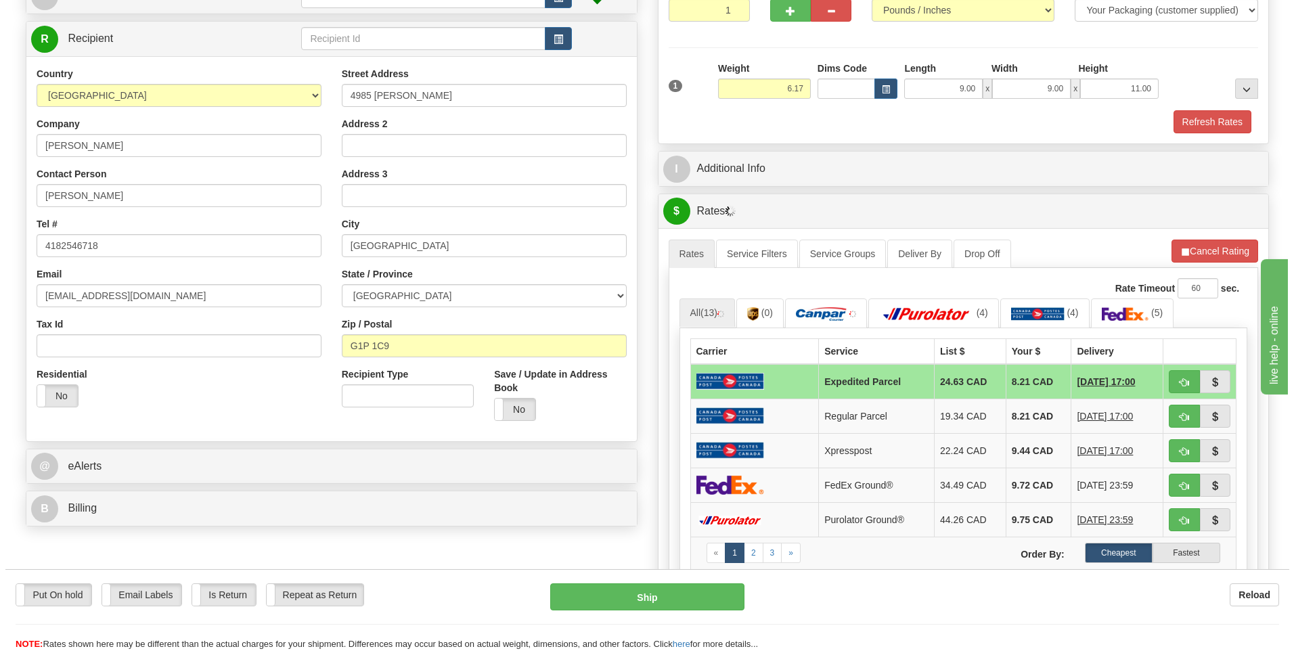
scroll to position [203, 0]
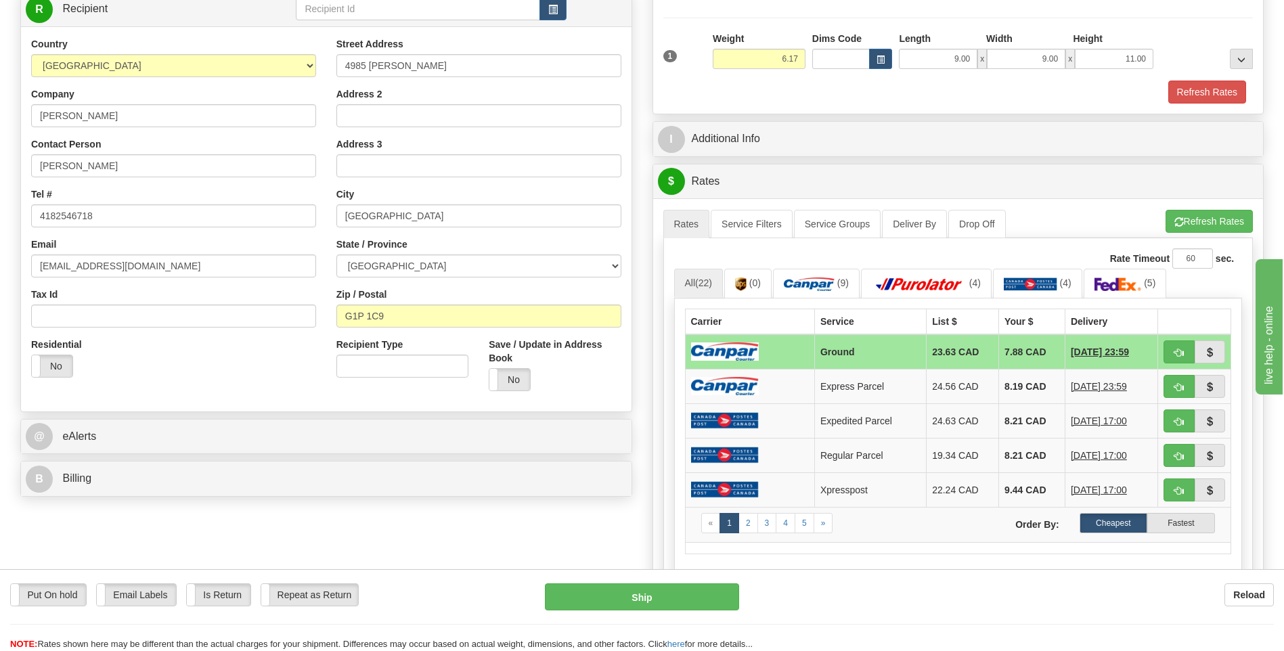
click at [676, 611] on div "Put On hold Put On hold Email Labels Email Labels Edit Is Return Is Return Repe…" at bounding box center [642, 618] width 1284 height 68
click at [670, 580] on div "Put On hold Put On hold Email Labels Email Labels Edit Is Return Is Return Repe…" at bounding box center [642, 610] width 1284 height 82
click at [671, 596] on button "Ship" at bounding box center [642, 597] width 194 height 27
type input "1"
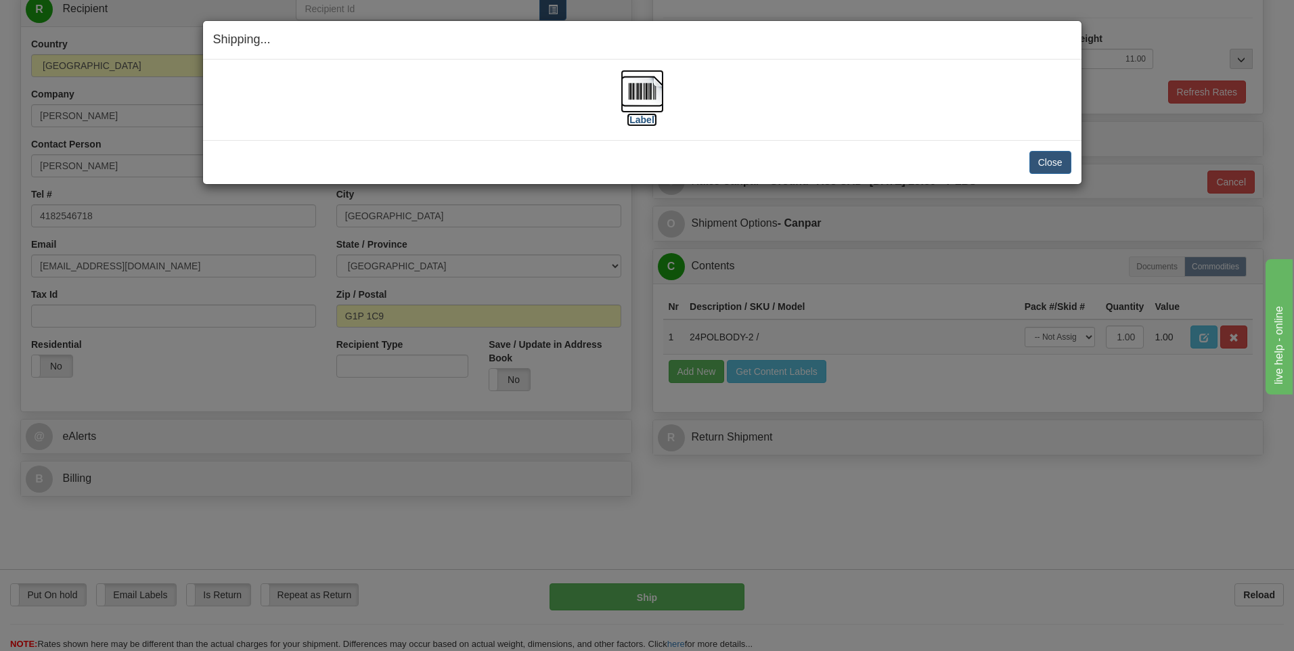
click at [638, 90] on img at bounding box center [642, 91] width 43 height 43
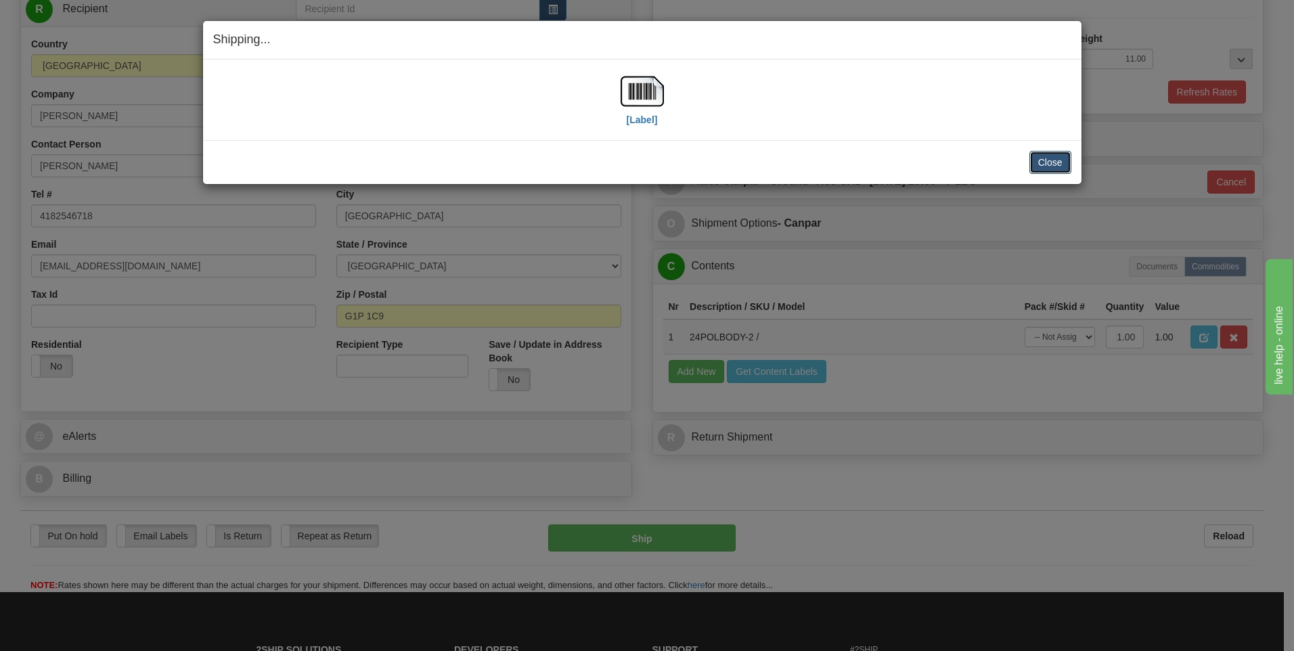
click at [1045, 160] on button "Close" at bounding box center [1051, 162] width 42 height 23
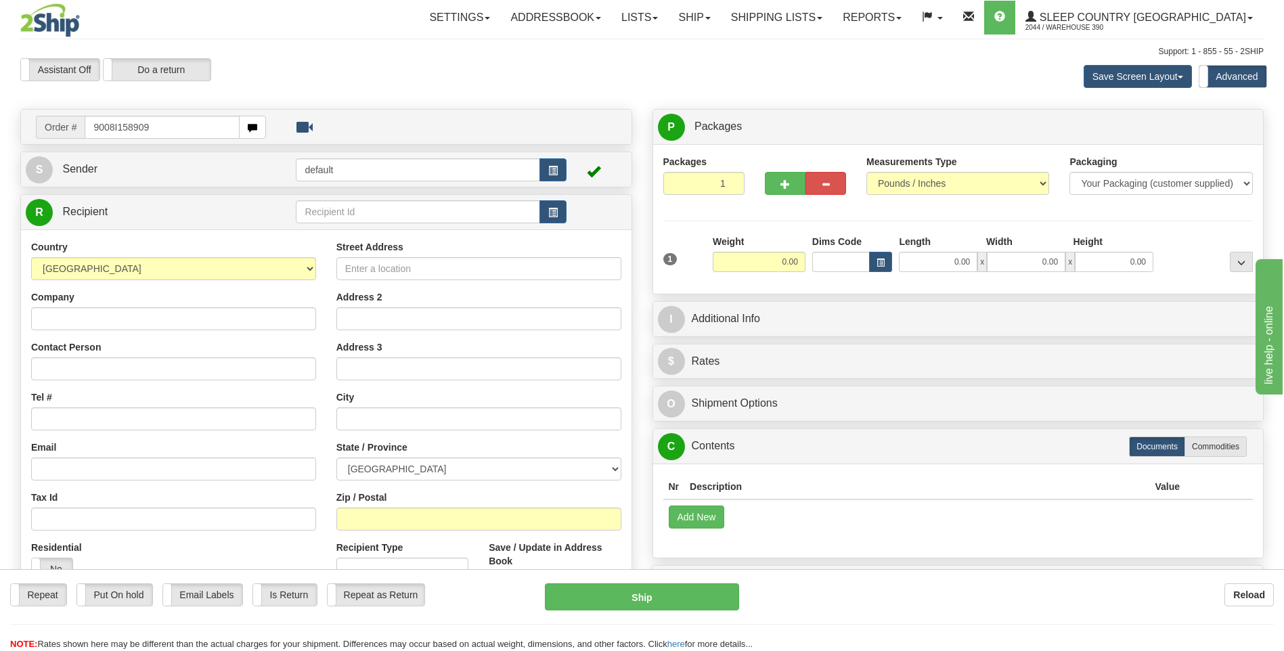
type input "9008I158909"
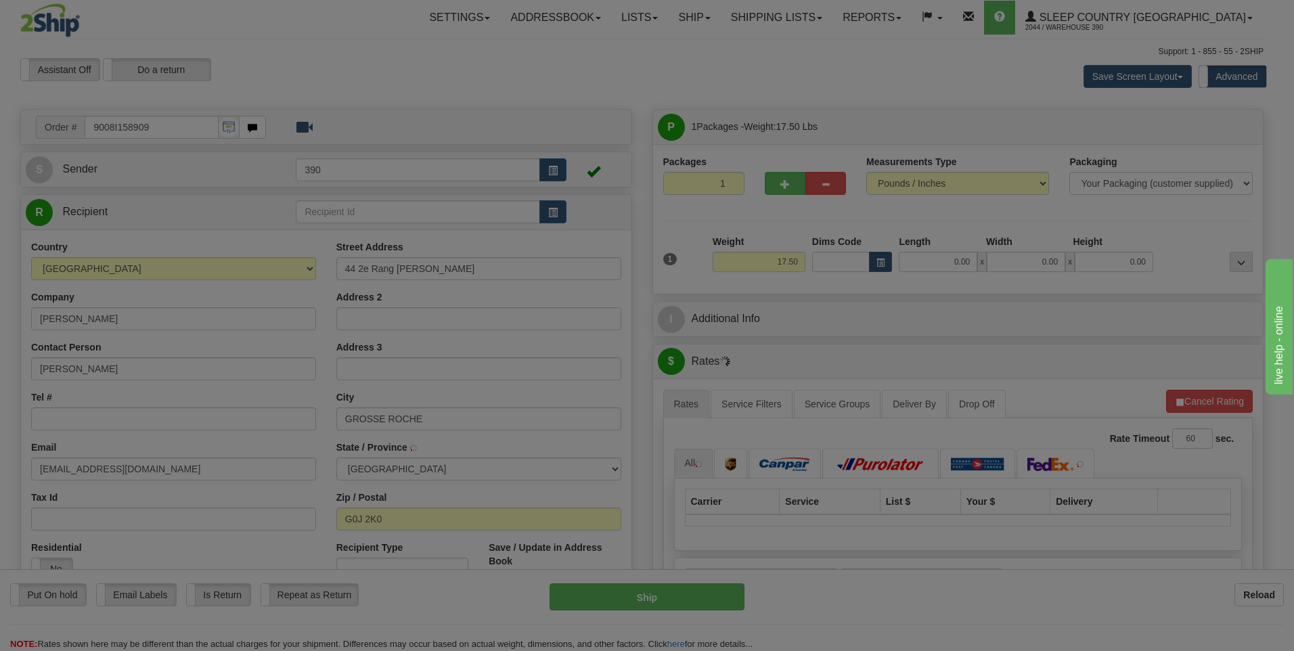
type input "SAINTE-FELICITE"
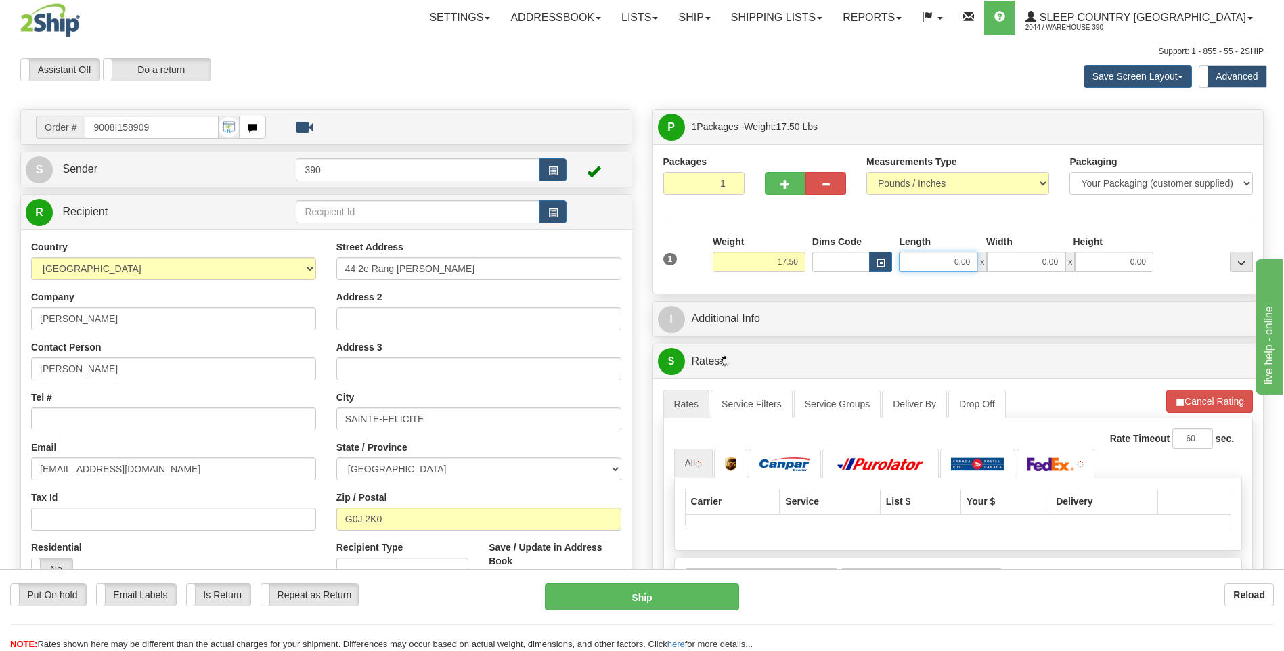
click at [928, 266] on input "0.00" at bounding box center [938, 262] width 79 height 20
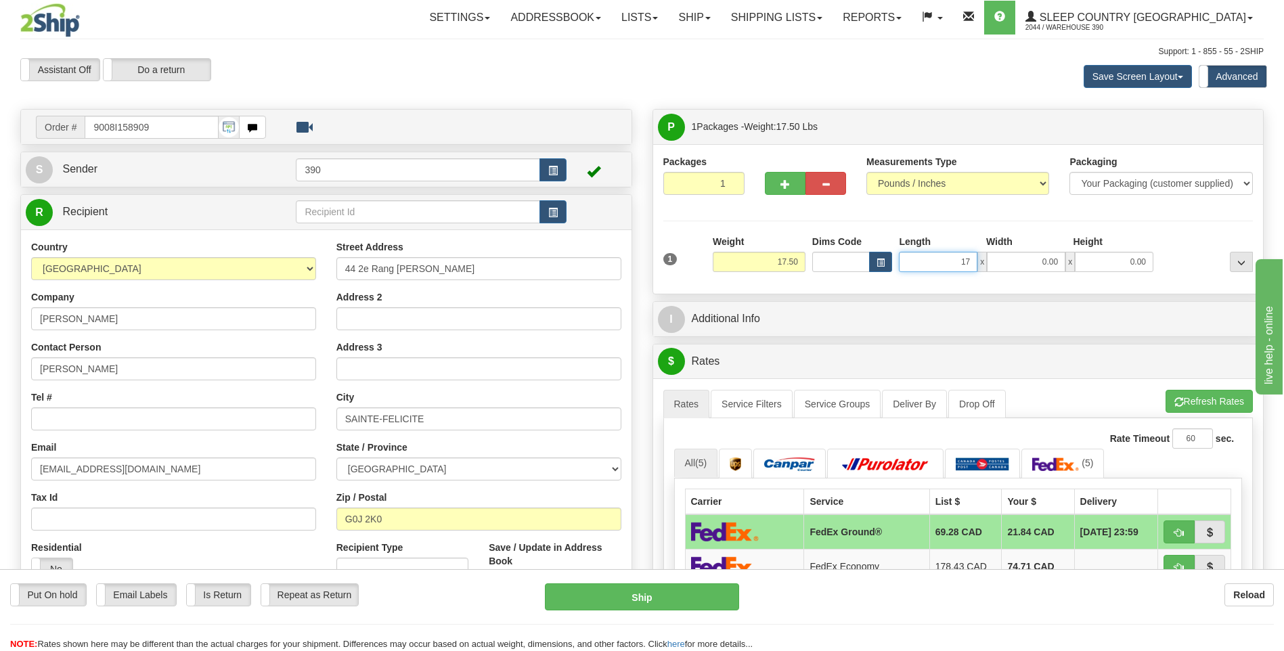
type input "17.00"
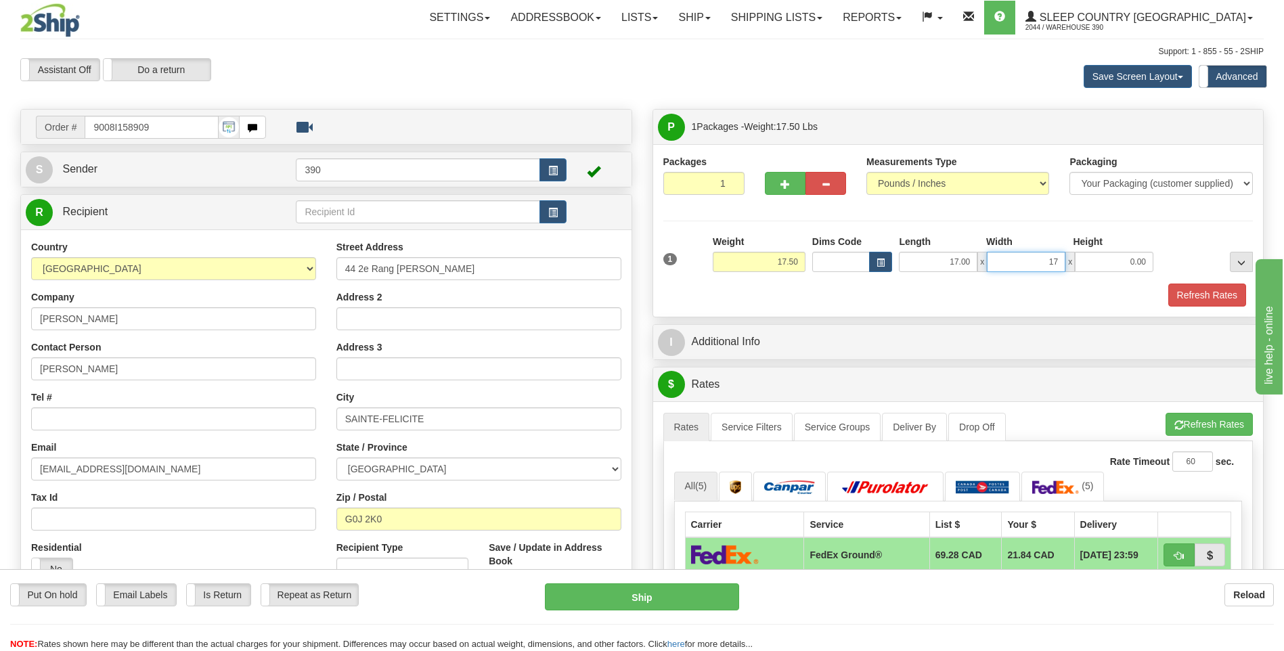
type input "17.00"
type input "38.00"
click at [1175, 422] on span "button" at bounding box center [1179, 425] width 9 height 9
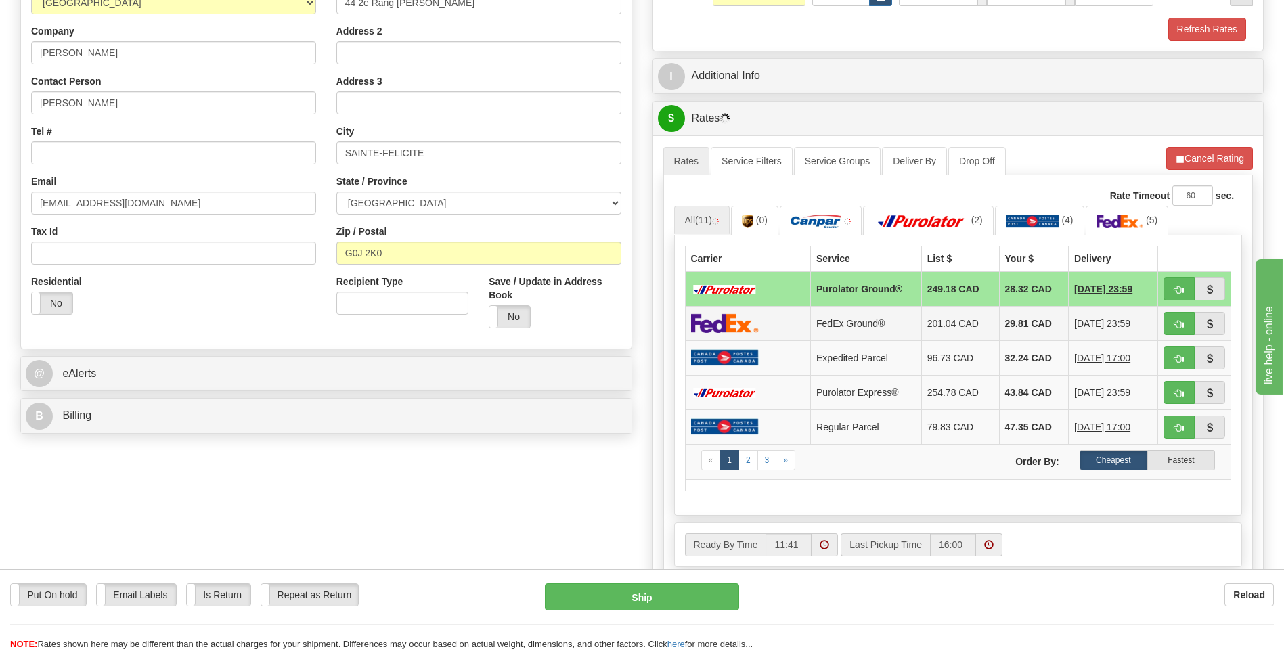
scroll to position [271, 0]
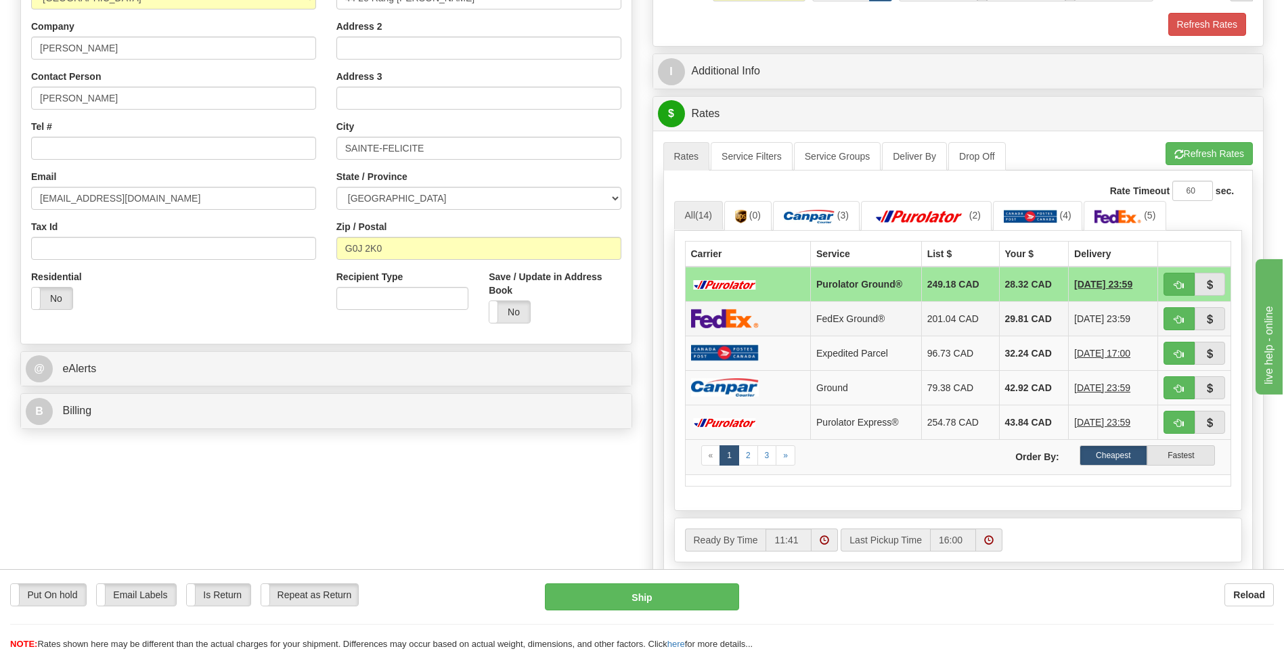
click at [1003, 320] on td "29.81 CAD" at bounding box center [1034, 318] width 70 height 35
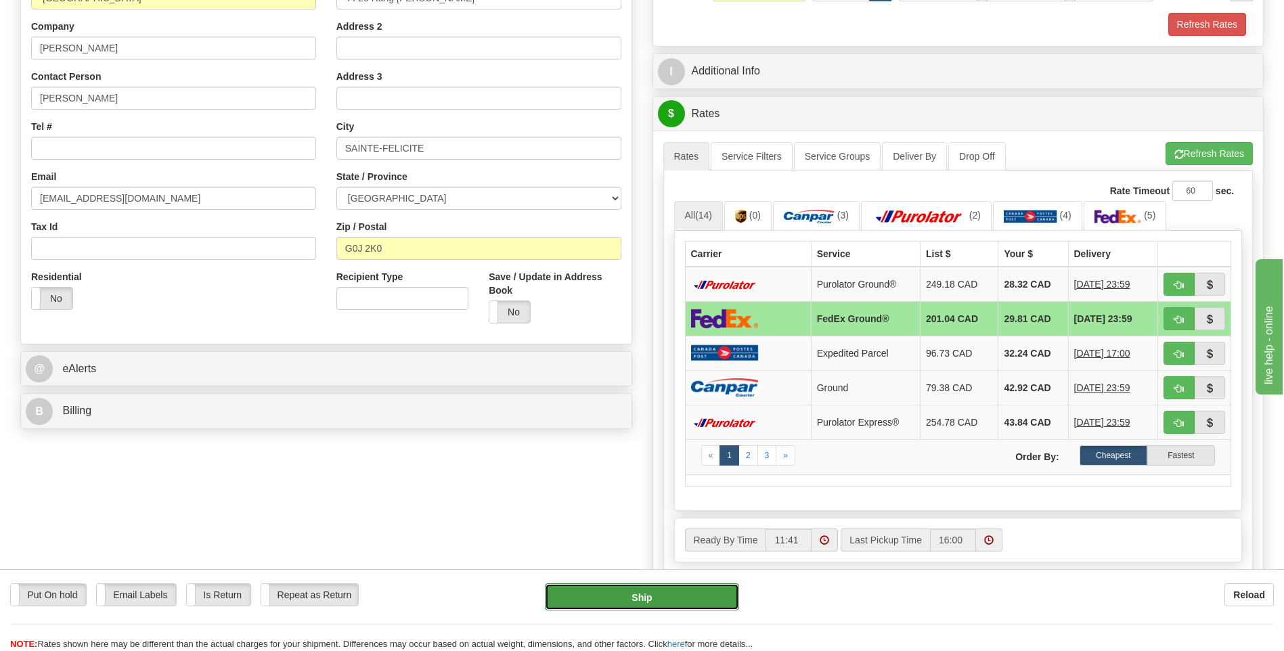
click at [674, 593] on button "Ship" at bounding box center [642, 597] width 194 height 27
type input "92"
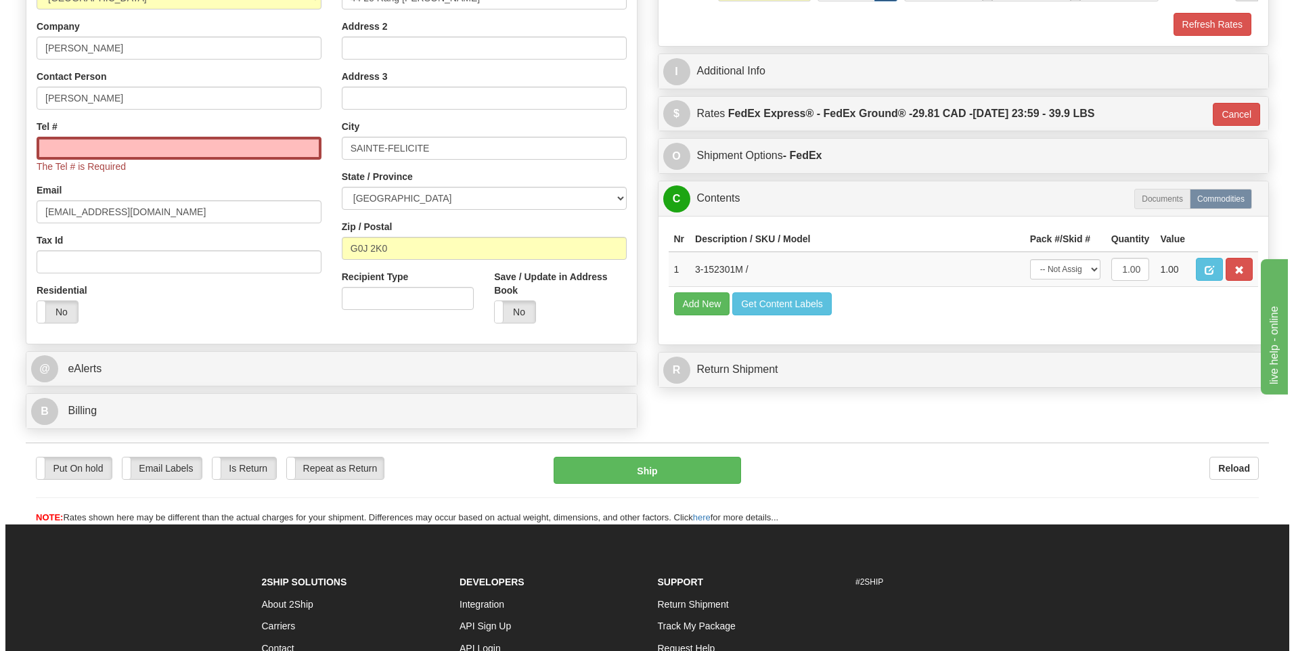
scroll to position [0, 0]
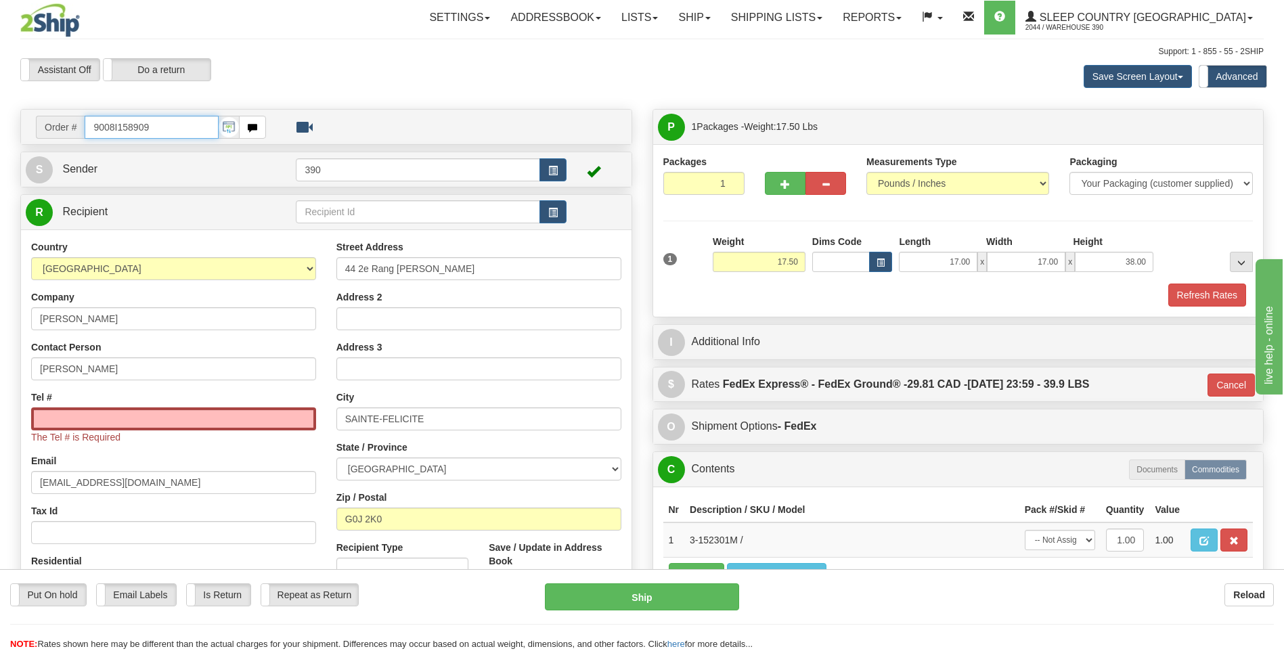
drag, startPoint x: 151, startPoint y: 124, endPoint x: 72, endPoint y: 117, distance: 78.8
click at [72, 117] on div "Order # 9008I158909" at bounding box center [151, 127] width 230 height 23
click at [194, 417] on input "Tel #" at bounding box center [173, 419] width 285 height 23
paste input "581 997-6004"
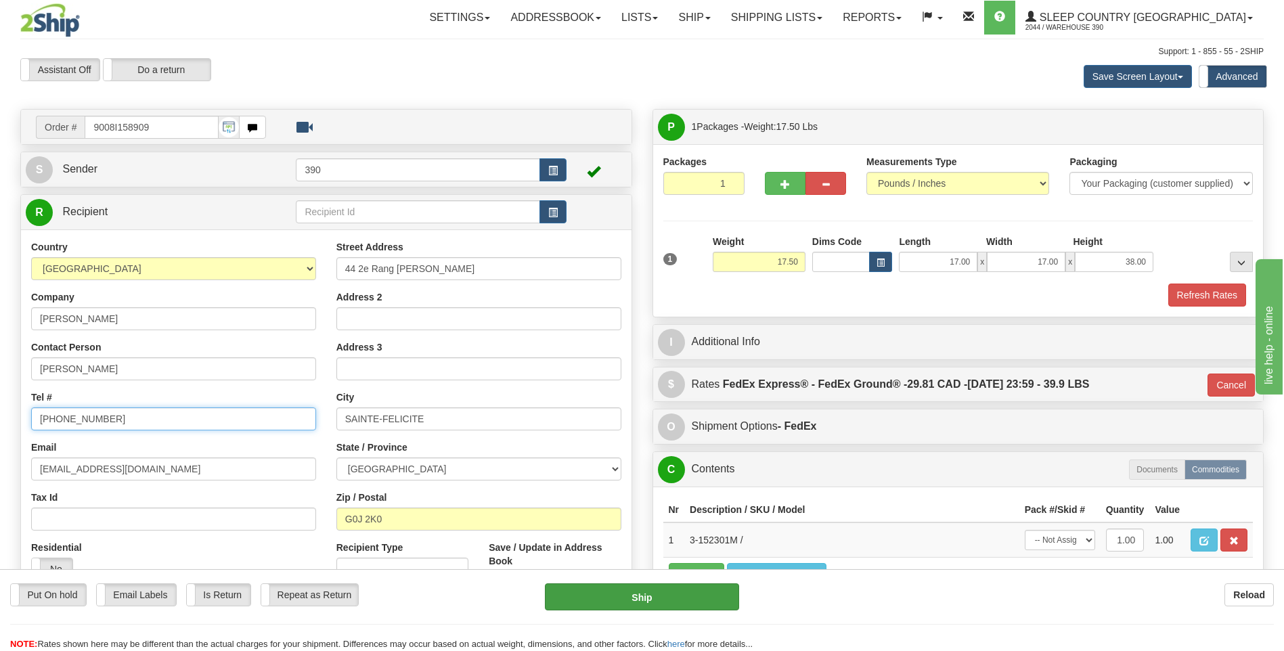
type input "581 997-6004"
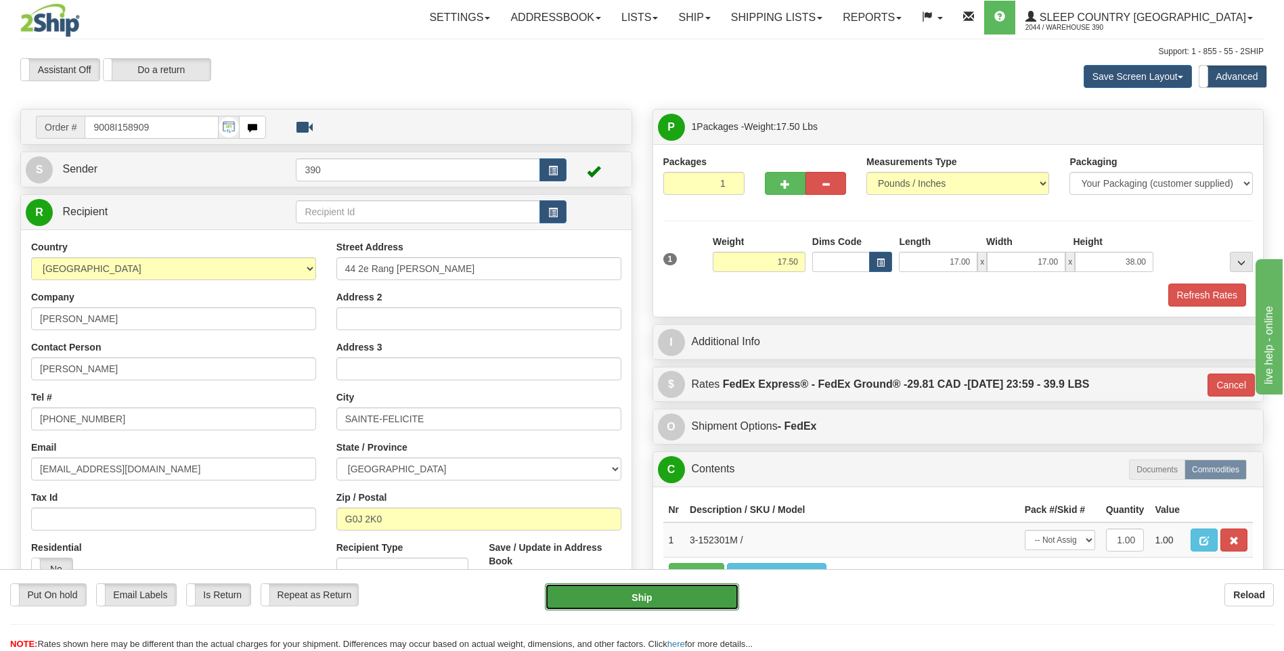
click at [573, 595] on button "Ship" at bounding box center [642, 597] width 194 height 27
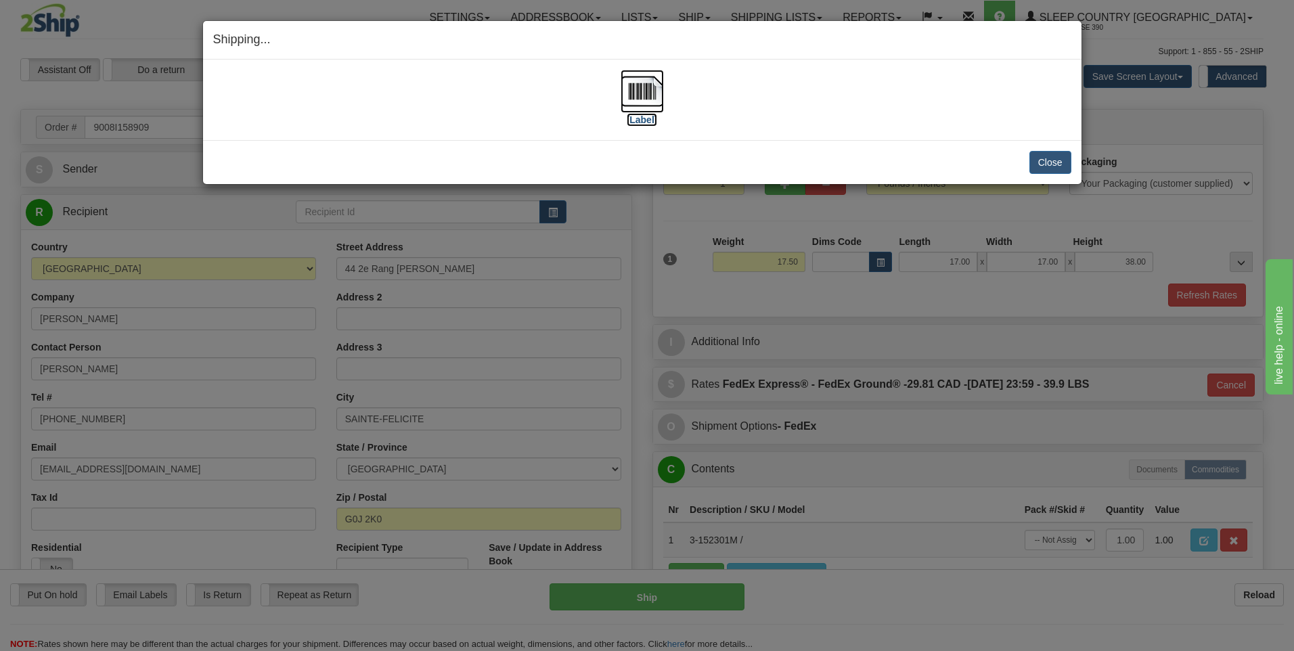
click at [633, 91] on img at bounding box center [642, 91] width 43 height 43
drag, startPoint x: 995, startPoint y: 52, endPoint x: 1038, endPoint y: 45, distance: 43.3
click at [1038, 45] on h4 "Shipping... Your SHIPMENT will EXPIRE in" at bounding box center [642, 40] width 858 height 18
click at [1043, 161] on button "Close" at bounding box center [1051, 162] width 42 height 23
